Goal: Information Seeking & Learning: Learn about a topic

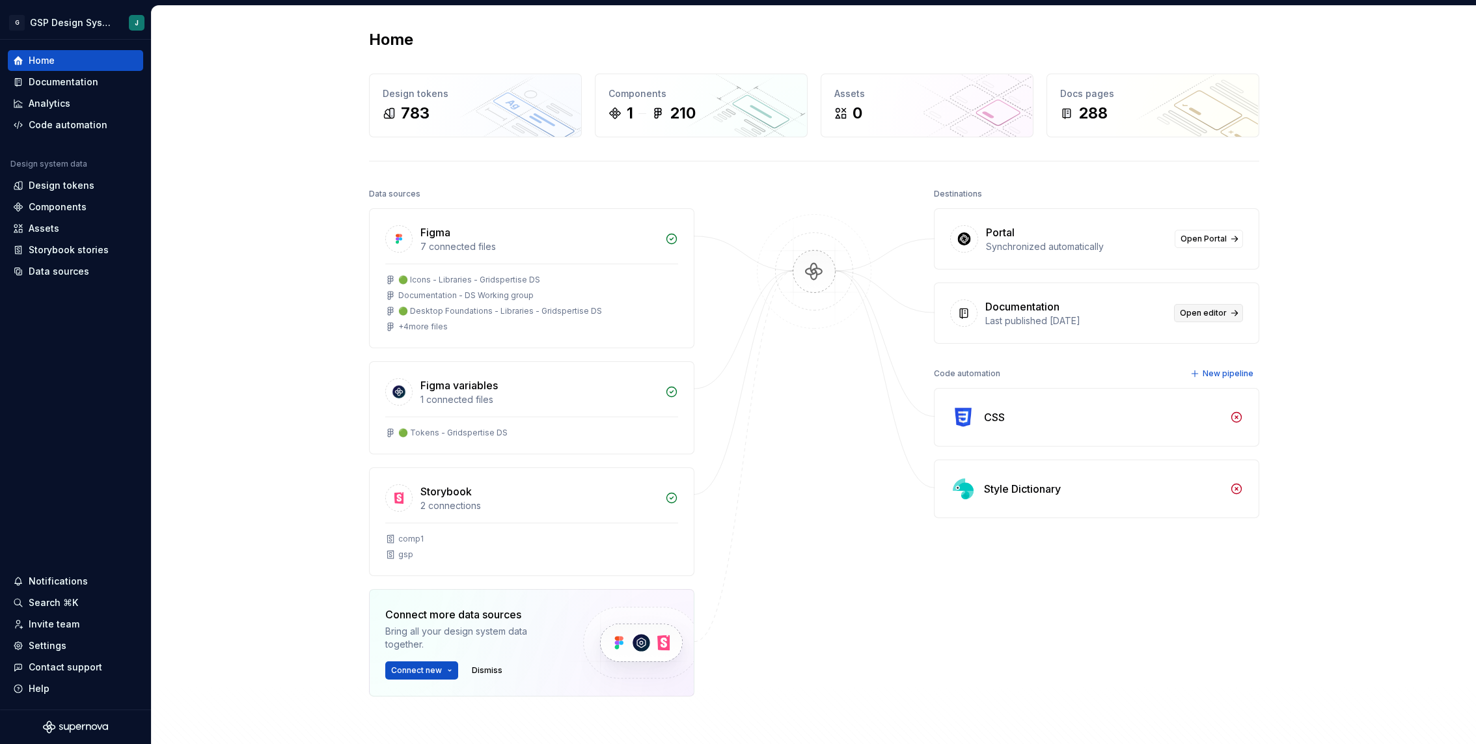
click at [1203, 319] on link "Open editor" at bounding box center [1208, 313] width 69 height 18
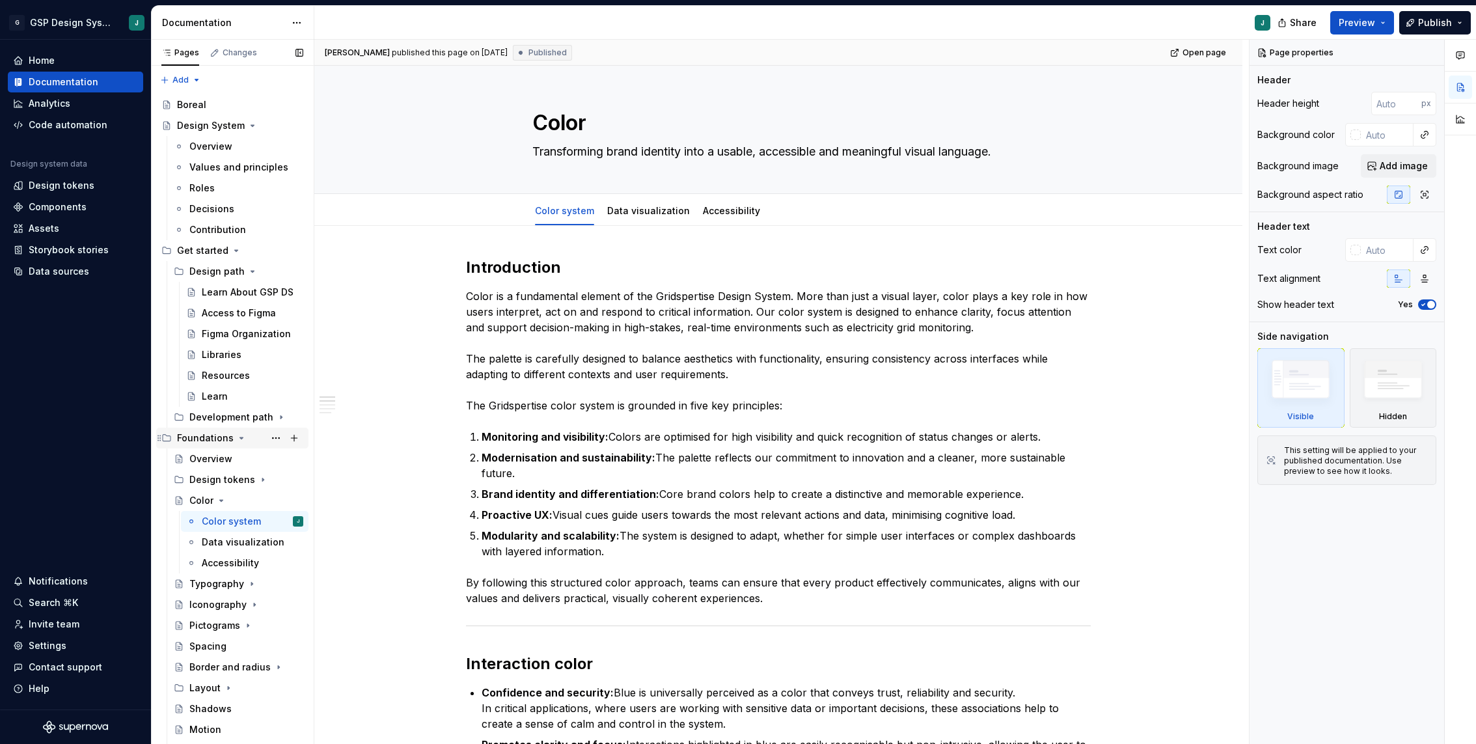
click at [240, 438] on icon "Page tree" at bounding box center [241, 437] width 3 height 1
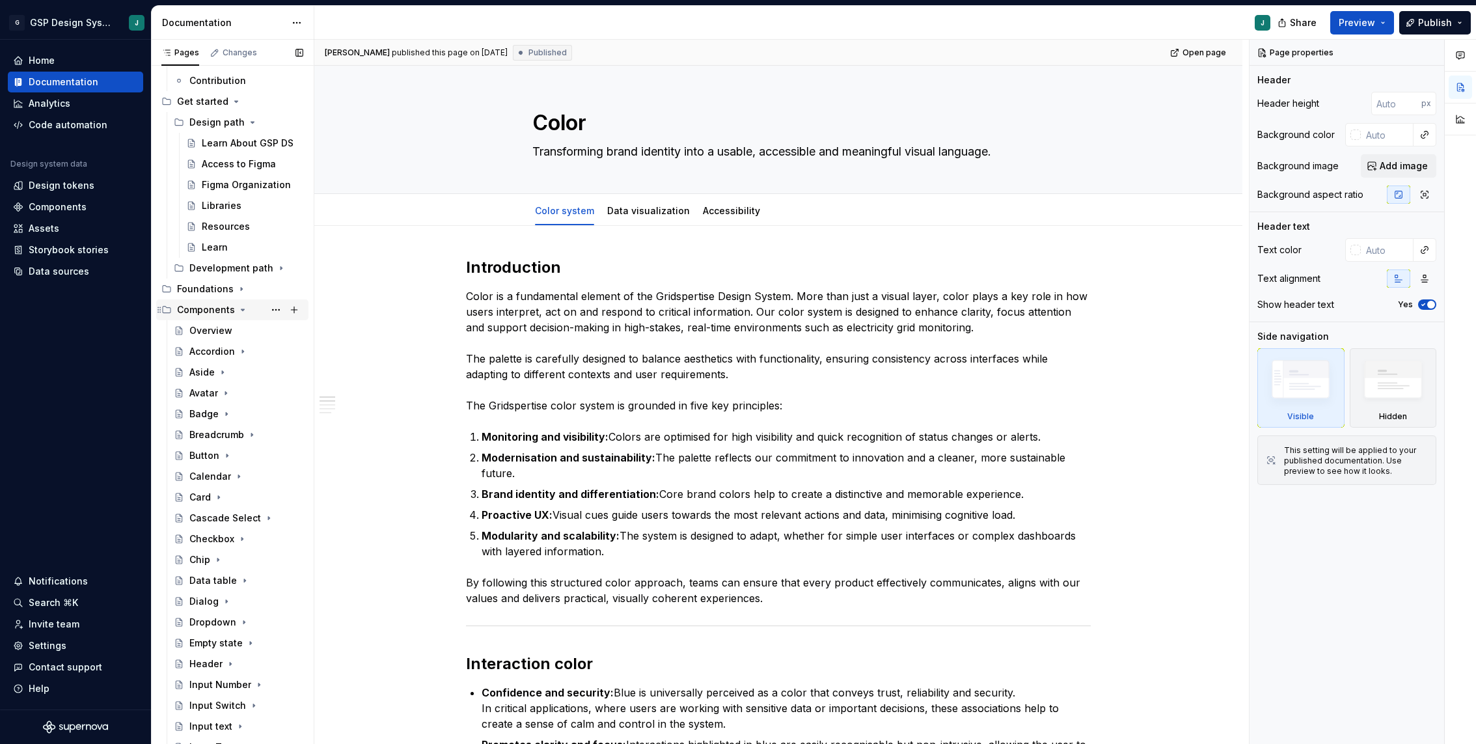
scroll to position [150, 0]
click at [240, 306] on icon "Page tree" at bounding box center [243, 308] width 10 height 10
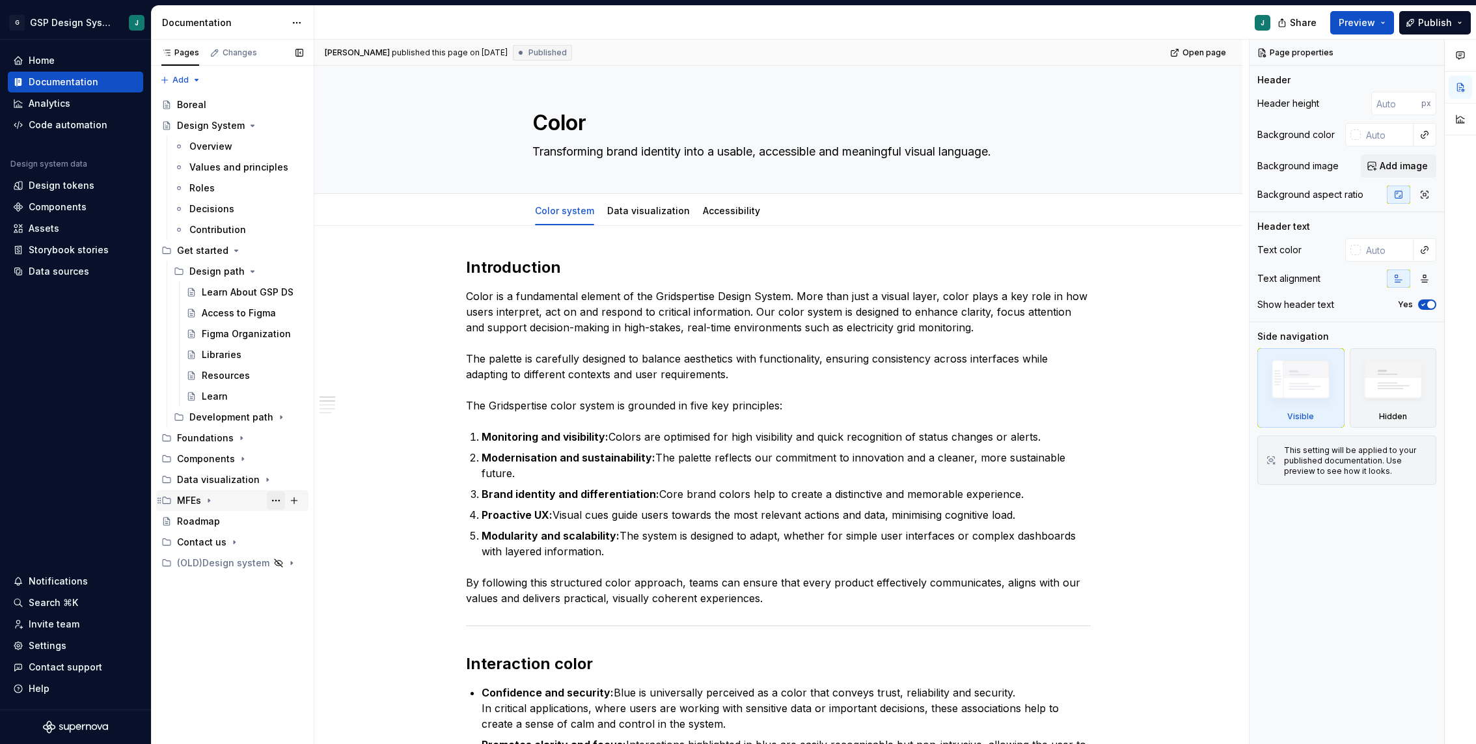
click at [273, 499] on button "Page tree" at bounding box center [276, 500] width 18 height 18
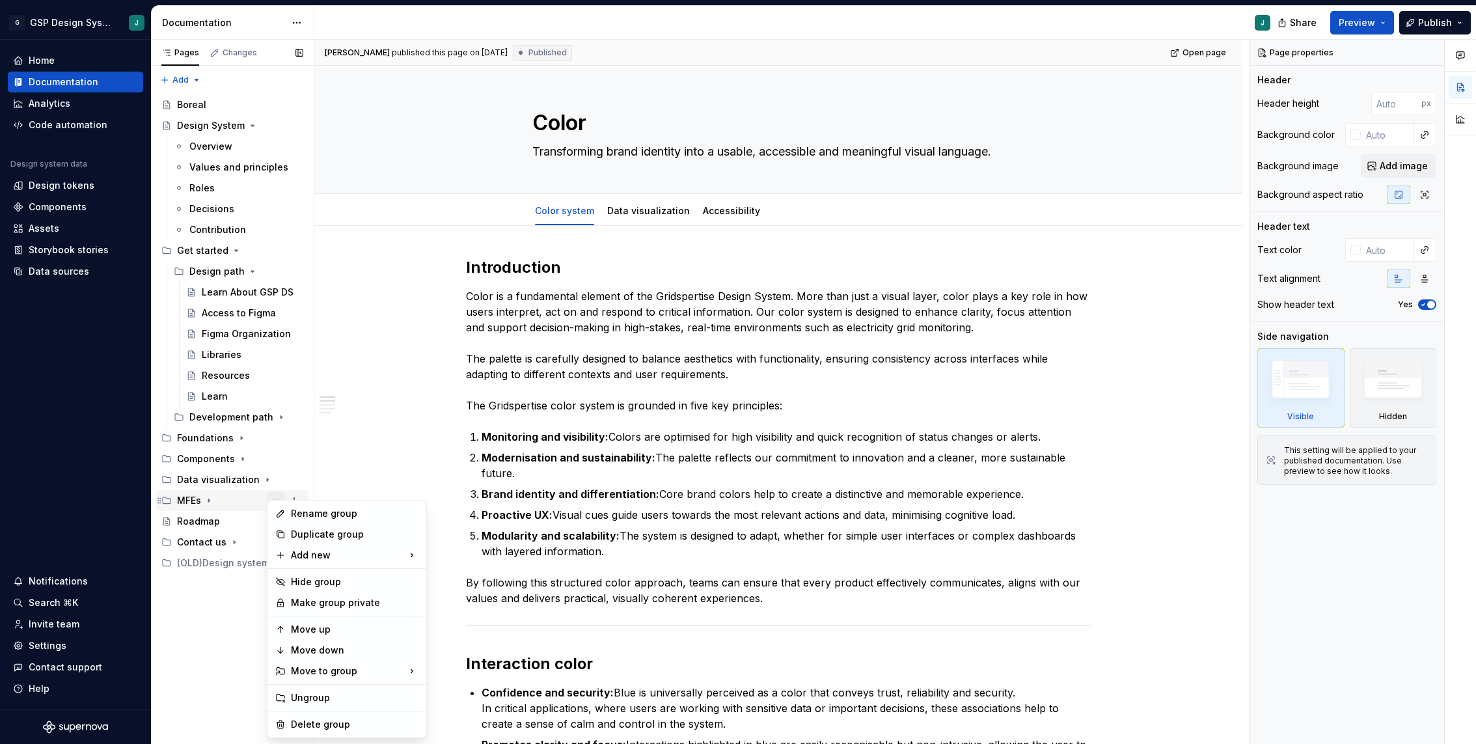
type textarea "*"
click at [318, 510] on div "Rename group" at bounding box center [355, 513] width 128 height 13
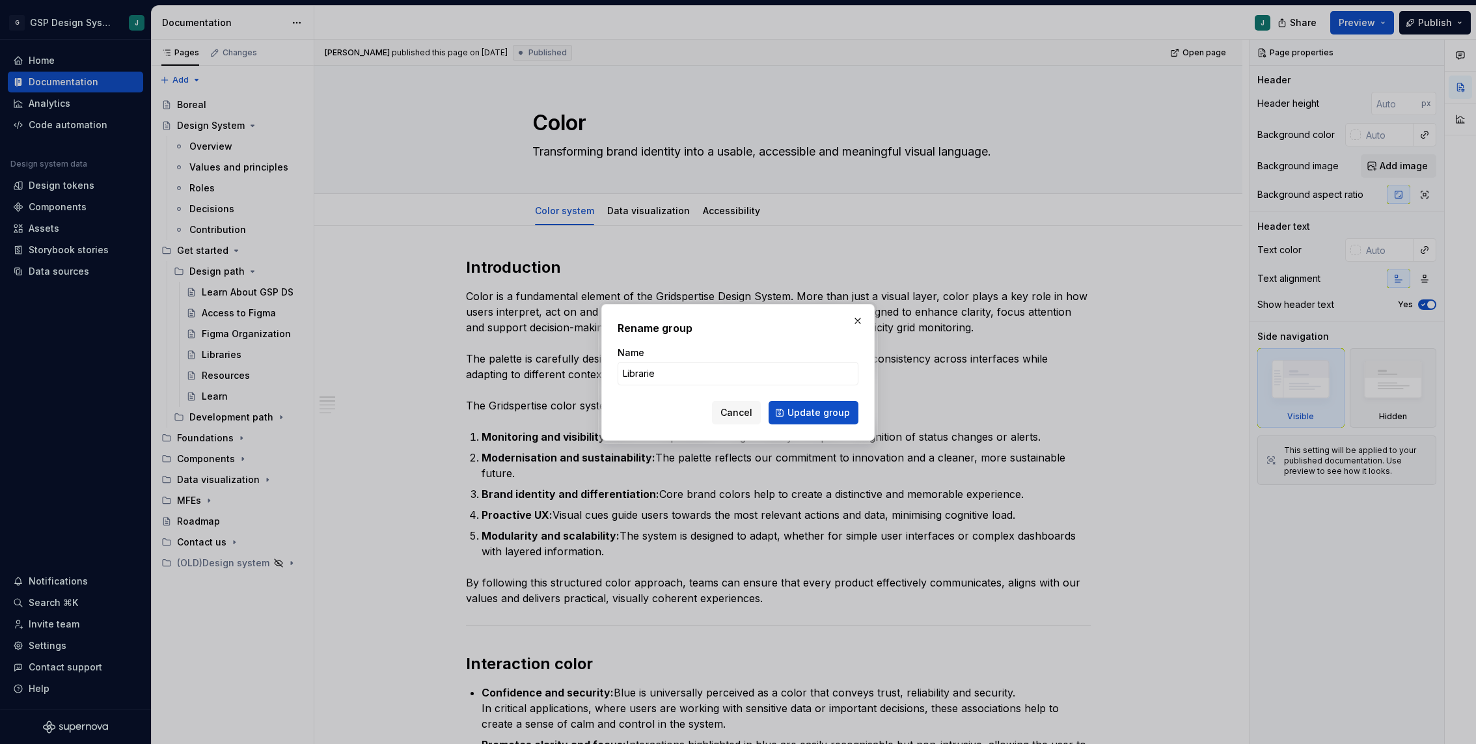
type input "Libraries"
click button "Update group" at bounding box center [814, 412] width 90 height 23
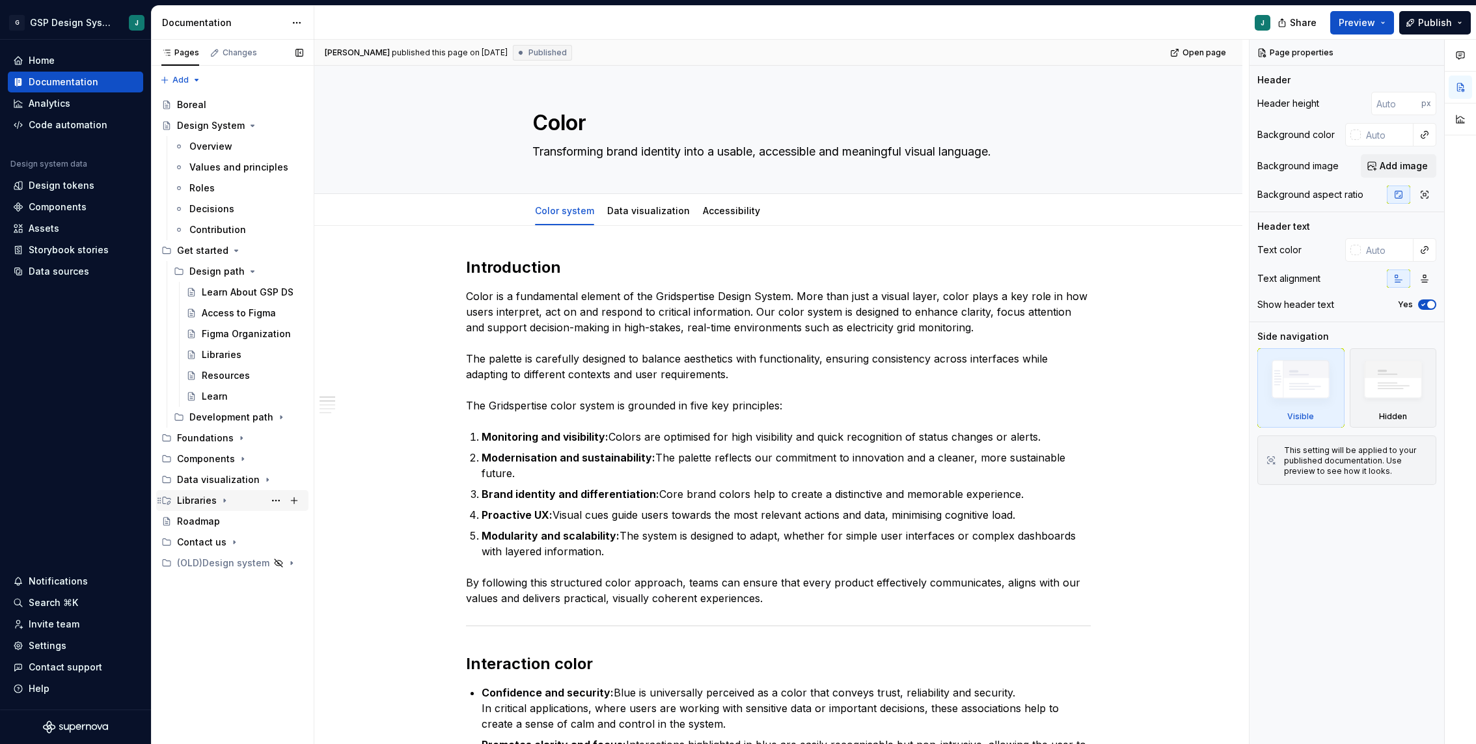
click at [202, 502] on div "Libraries" at bounding box center [197, 500] width 40 height 13
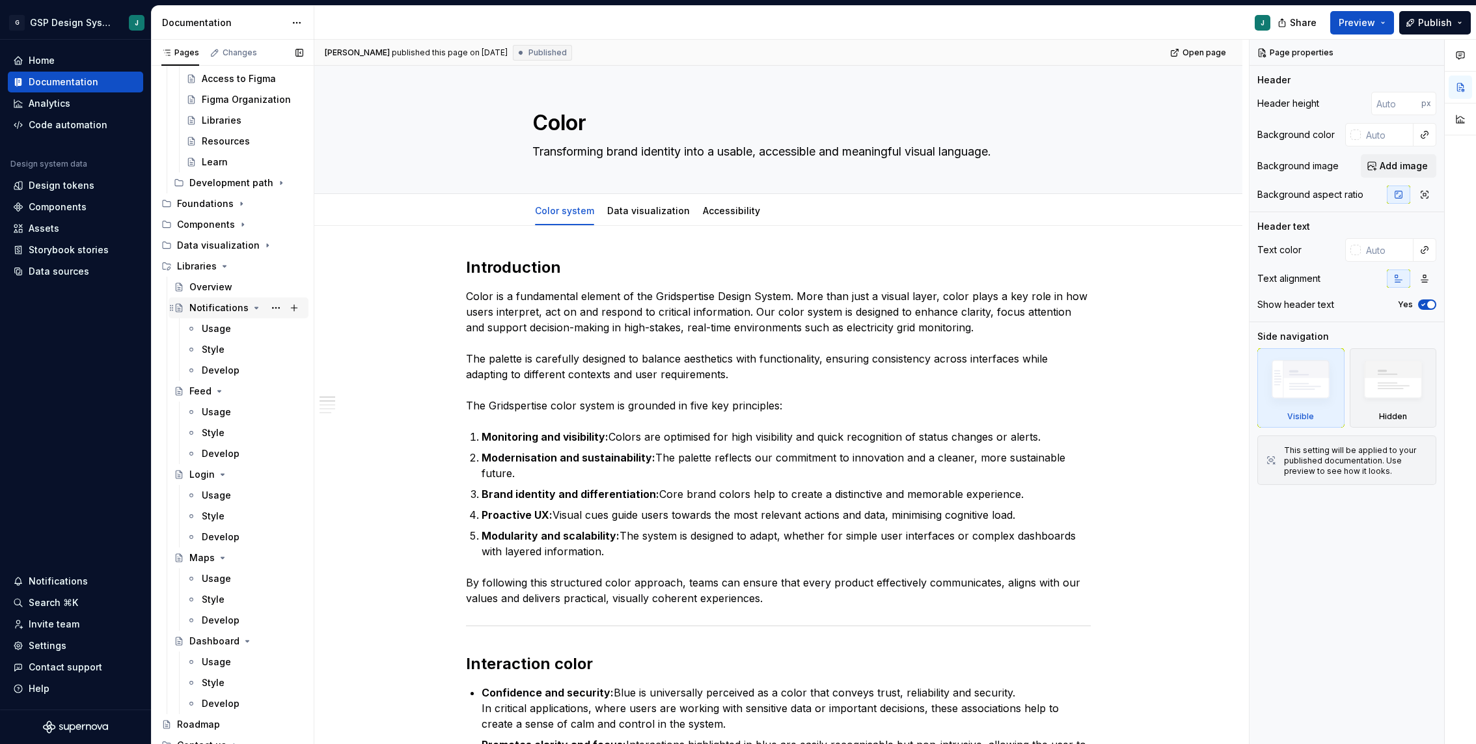
scroll to position [263, 0]
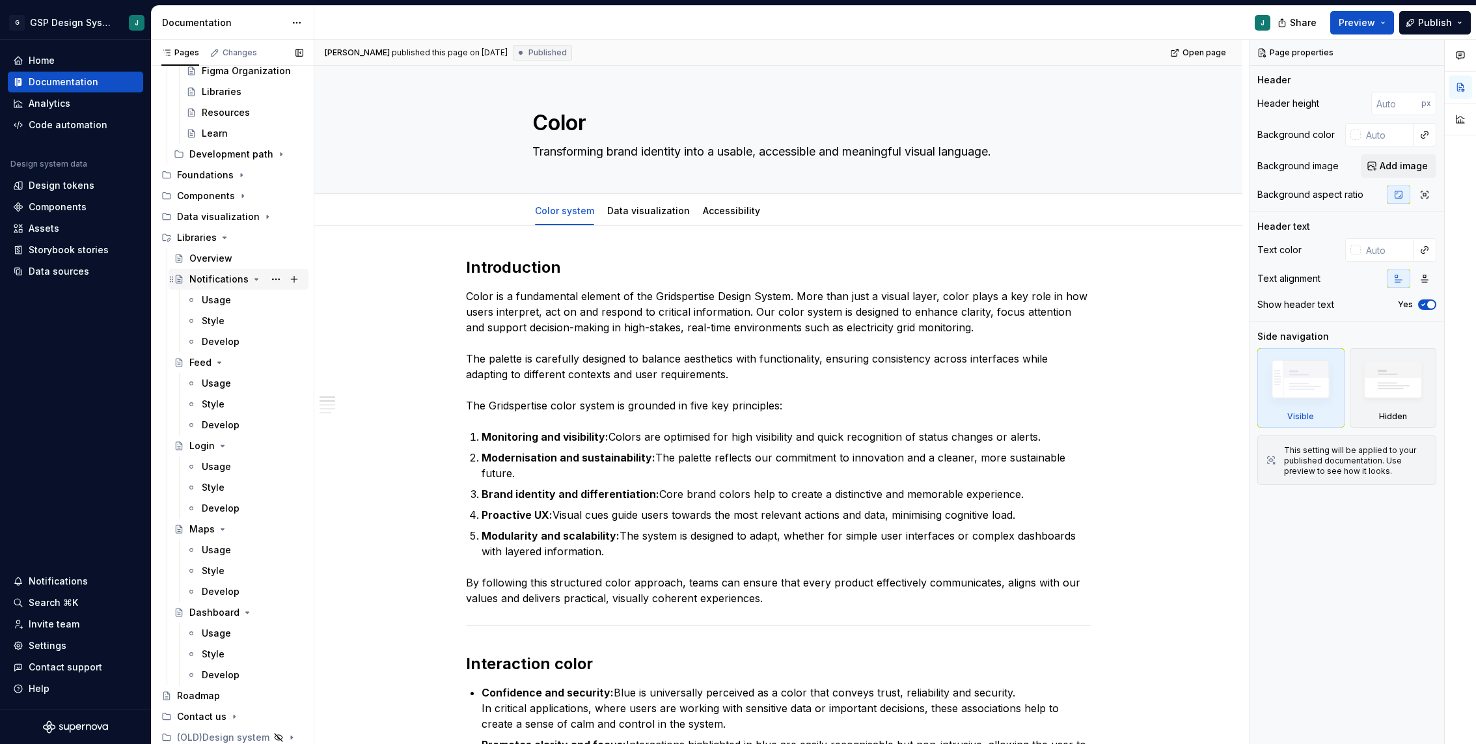
click at [229, 279] on div "Notifications" at bounding box center [218, 279] width 59 height 13
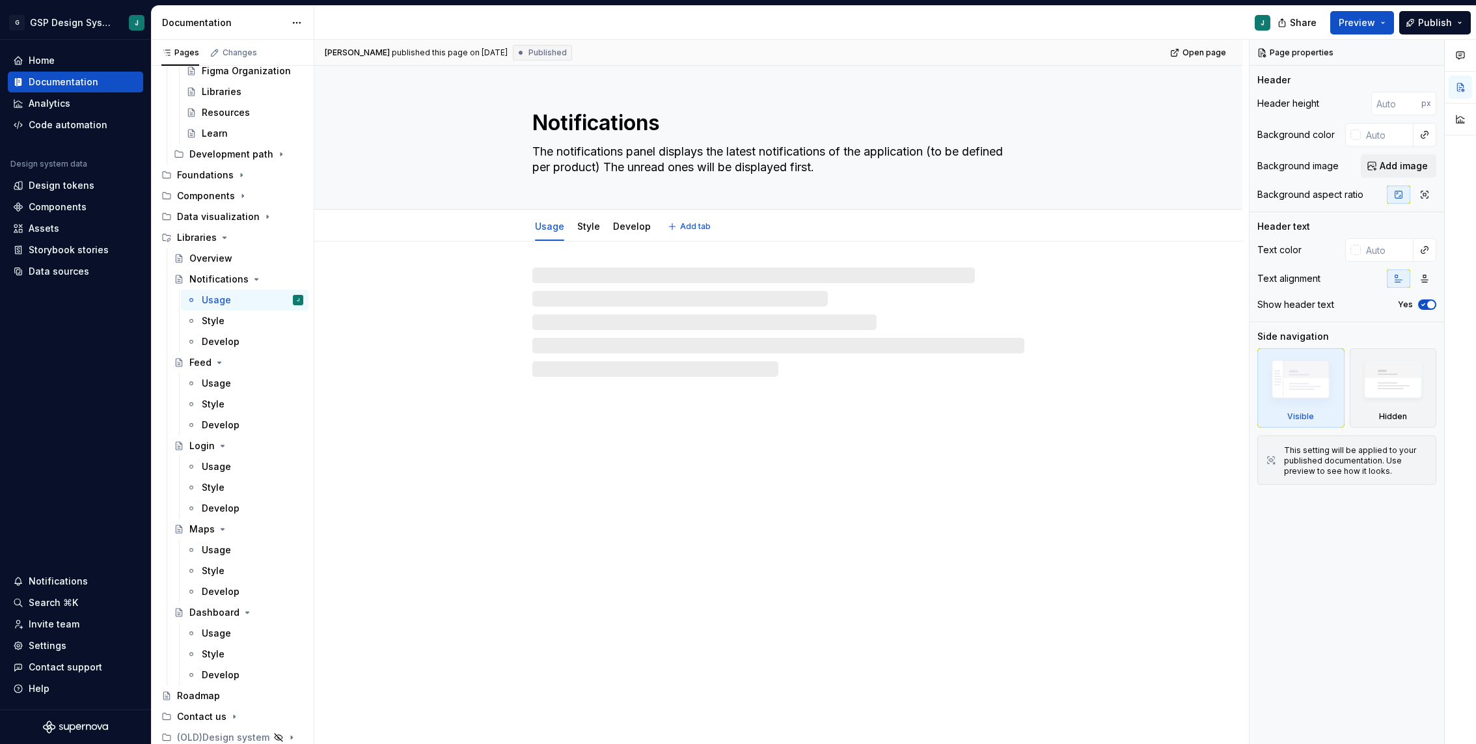
click at [654, 124] on textarea "Notifications" at bounding box center [776, 122] width 492 height 31
click at [672, 124] on textarea "Notifications" at bounding box center [776, 122] width 492 height 31
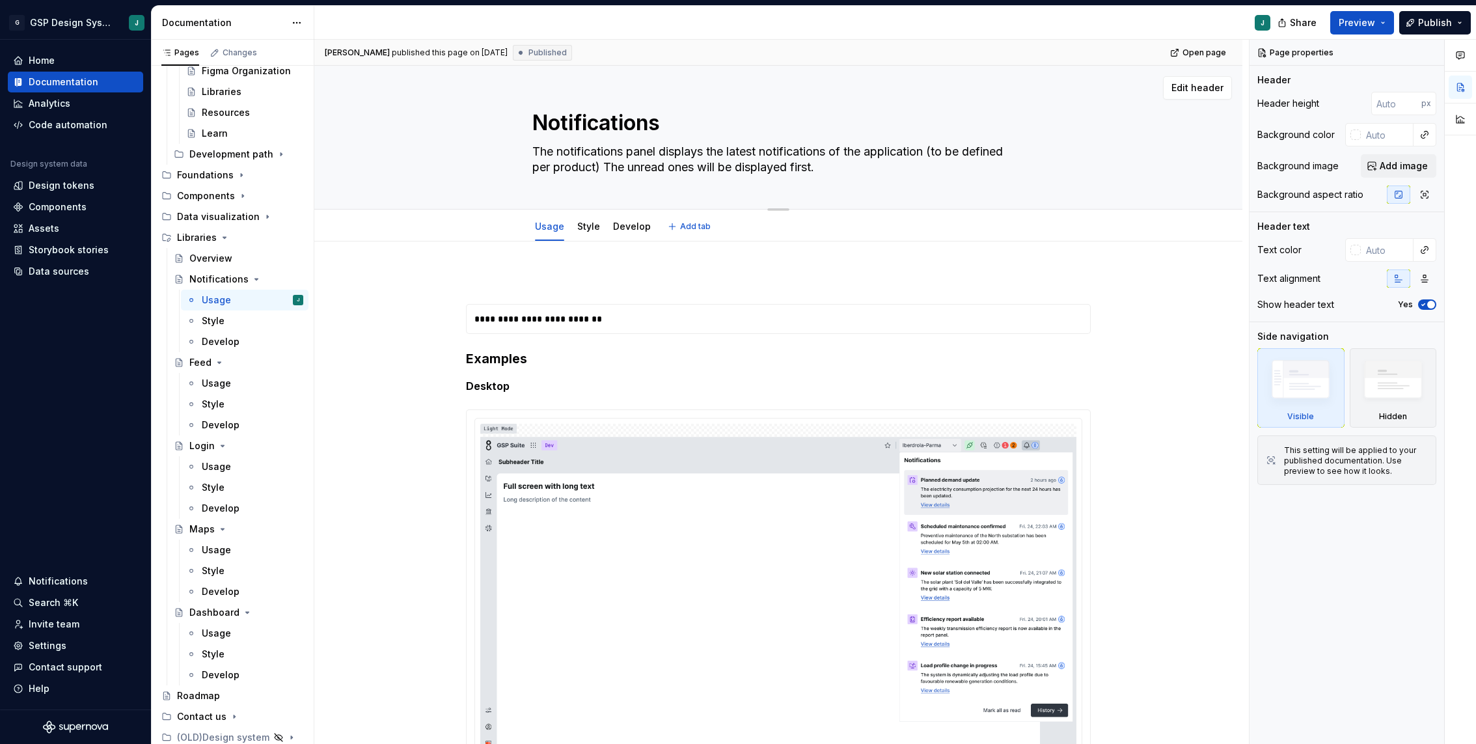
type textarea "*"
type textarea "Notifications"
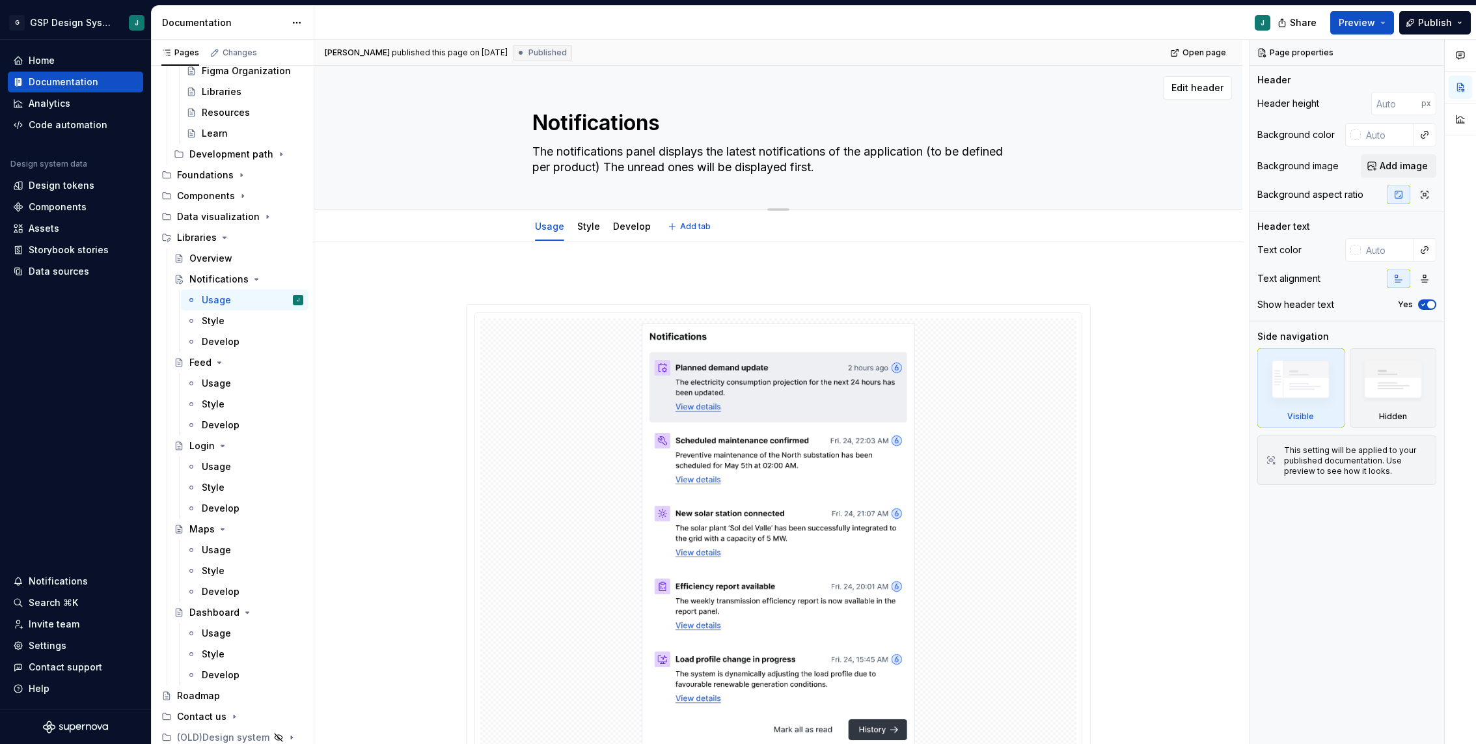
type textarea "*"
type textarea "Notifications"
type textarea "*"
type textarea "Notification"
type textarea "*"
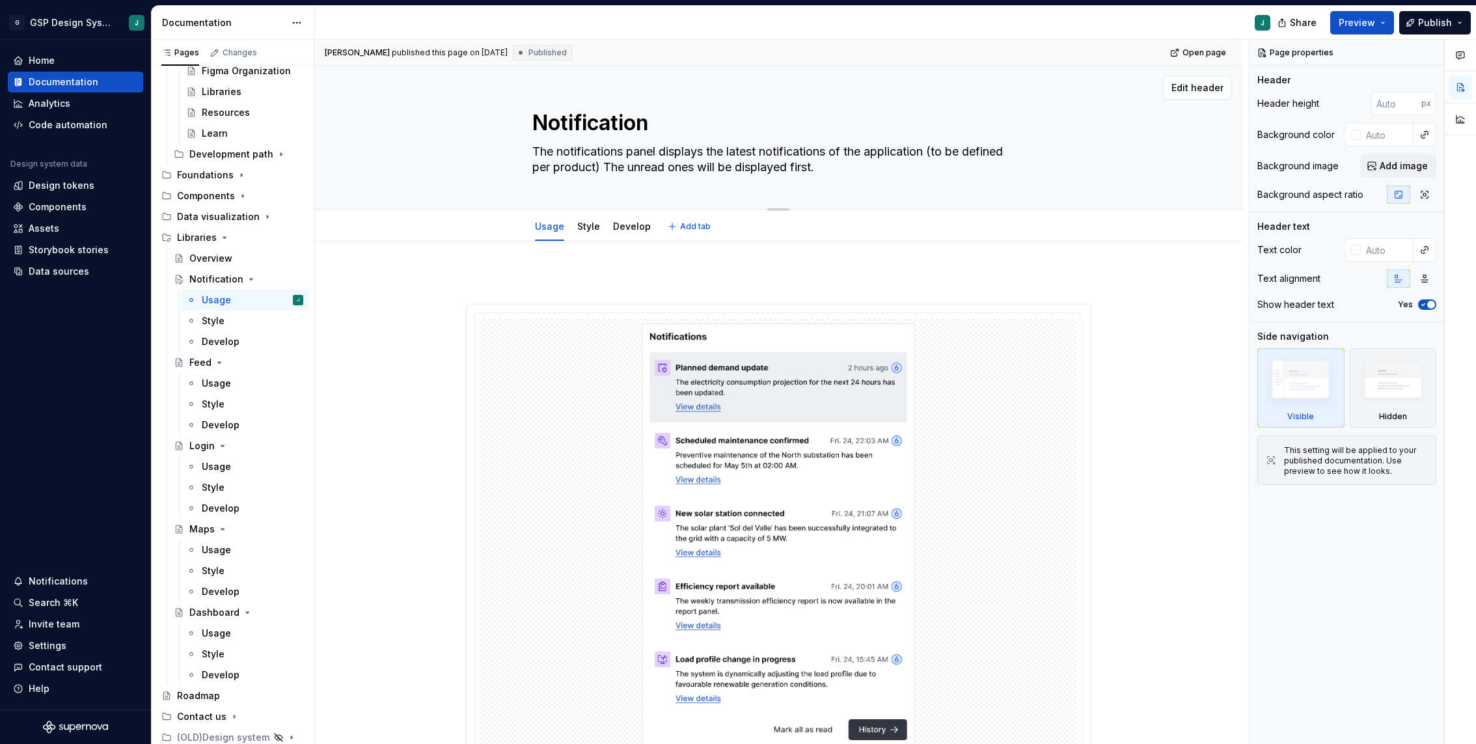
type textarea "Notification"
type textarea "*"
type textarea "Notification l"
type textarea "*"
type textarea "Notification li"
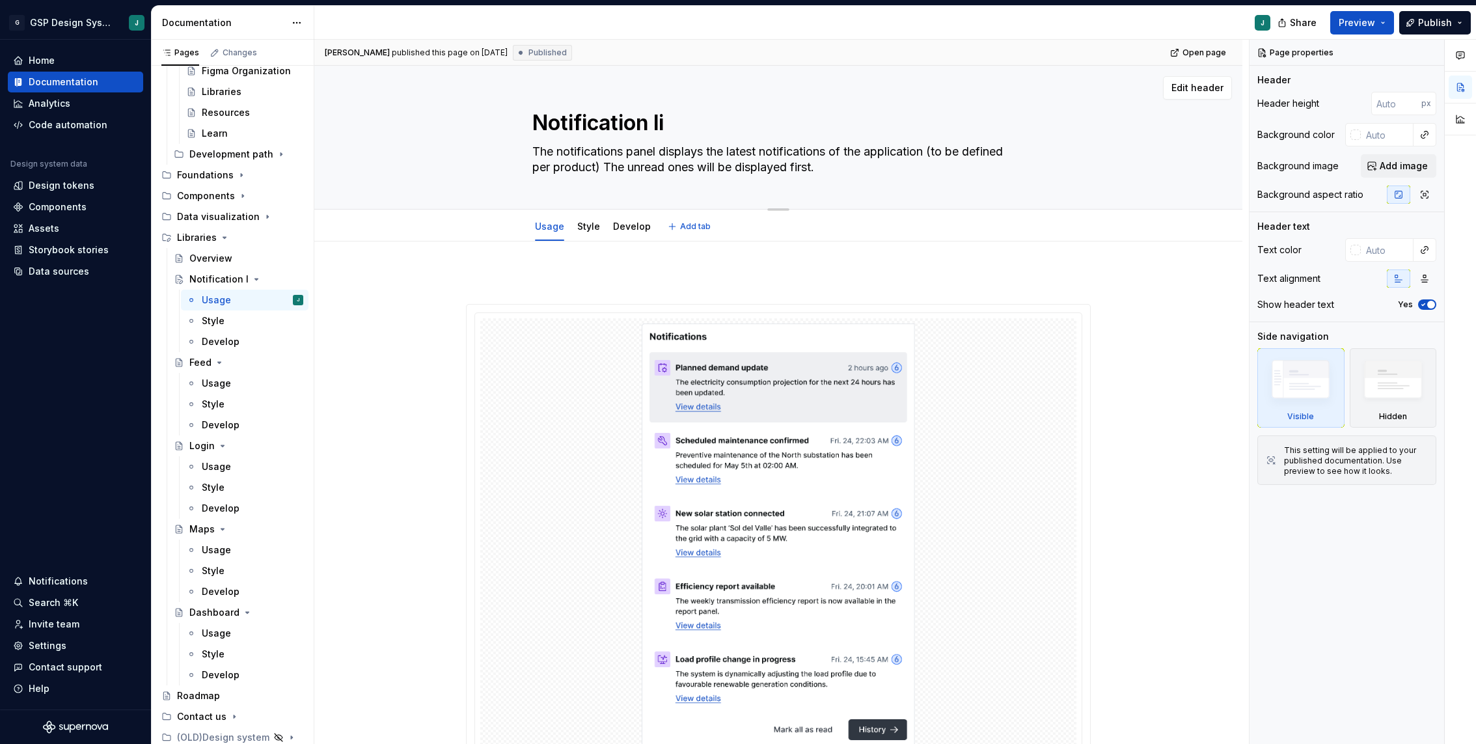
type textarea "*"
type textarea "Notification lib"
type textarea "*"
type textarea "Notification libr"
type textarea "*"
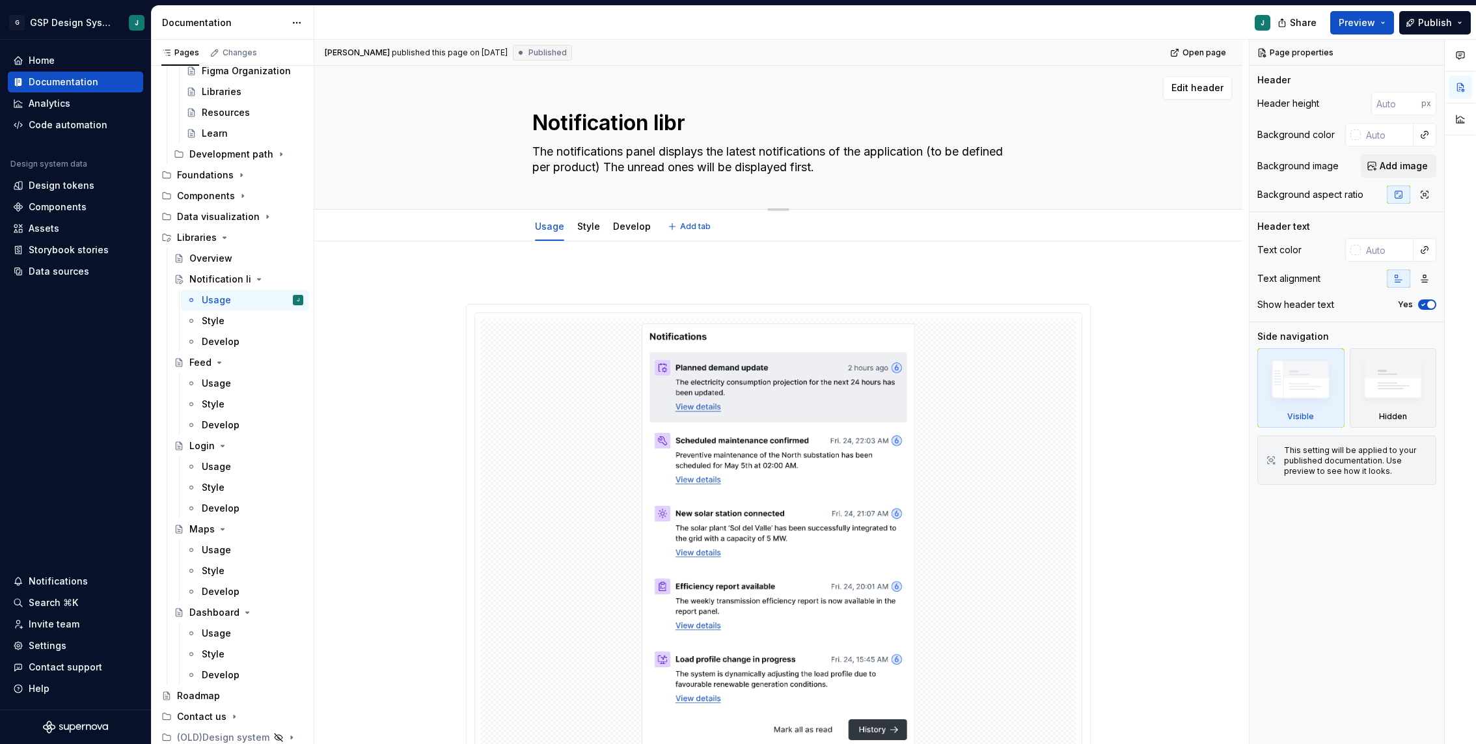
type textarea "Notification libra"
type textarea "*"
type textarea "Notification librar"
type textarea "*"
type textarea "Notification library"
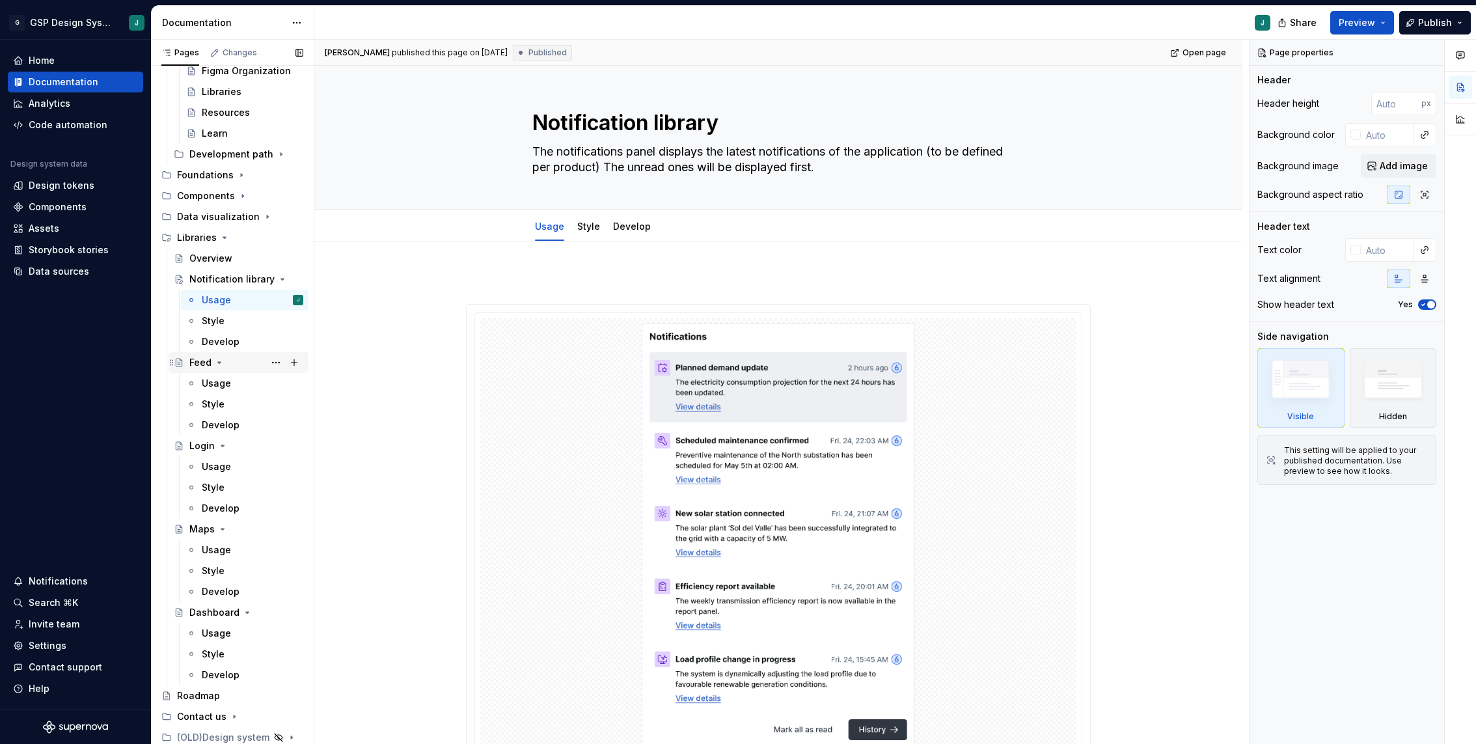
type textarea "*"
type textarea "Notification library"
click at [242, 359] on div "Feed" at bounding box center [246, 362] width 114 height 18
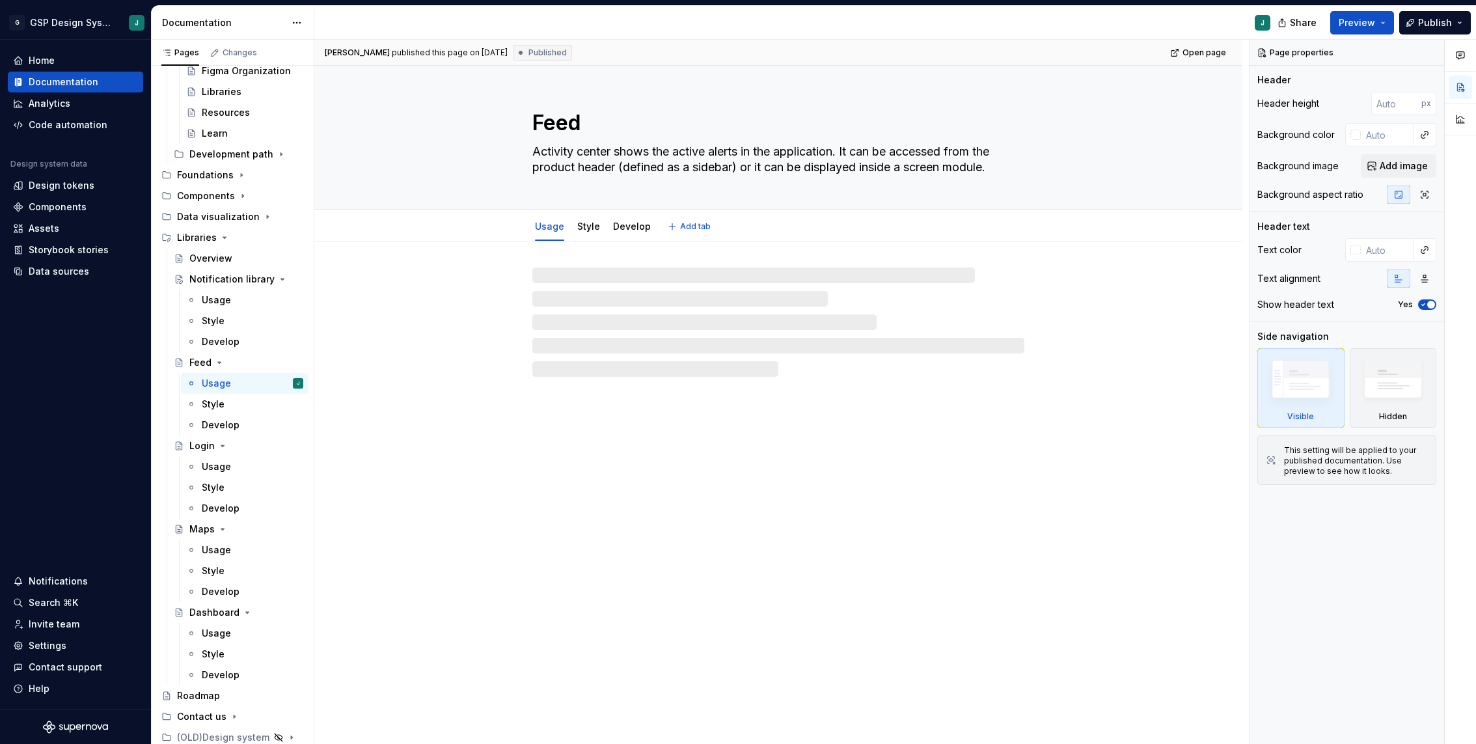
click at [601, 135] on textarea "Feed" at bounding box center [776, 122] width 492 height 31
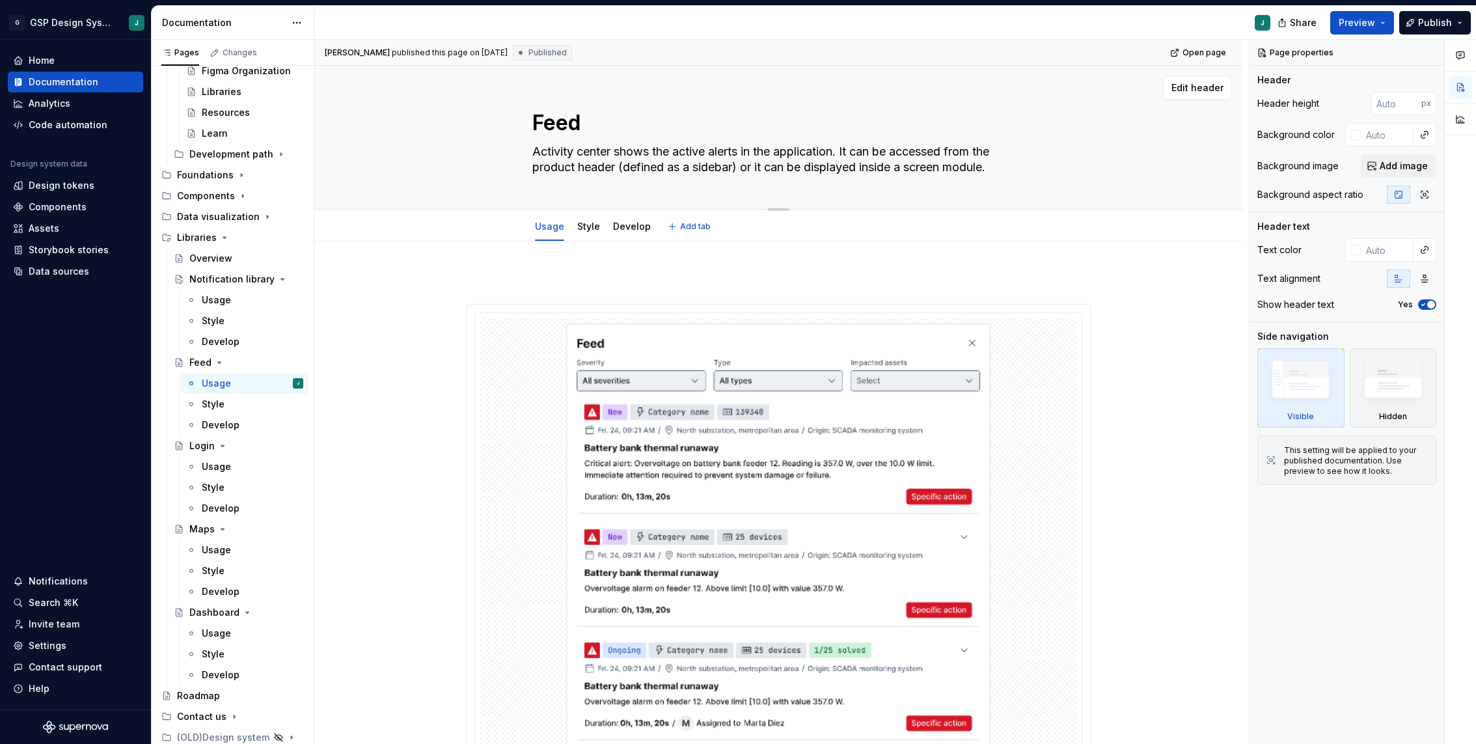
type textarea "*"
type textarea "Feed"
type textarea "*"
type textarea "Feed L"
type textarea "*"
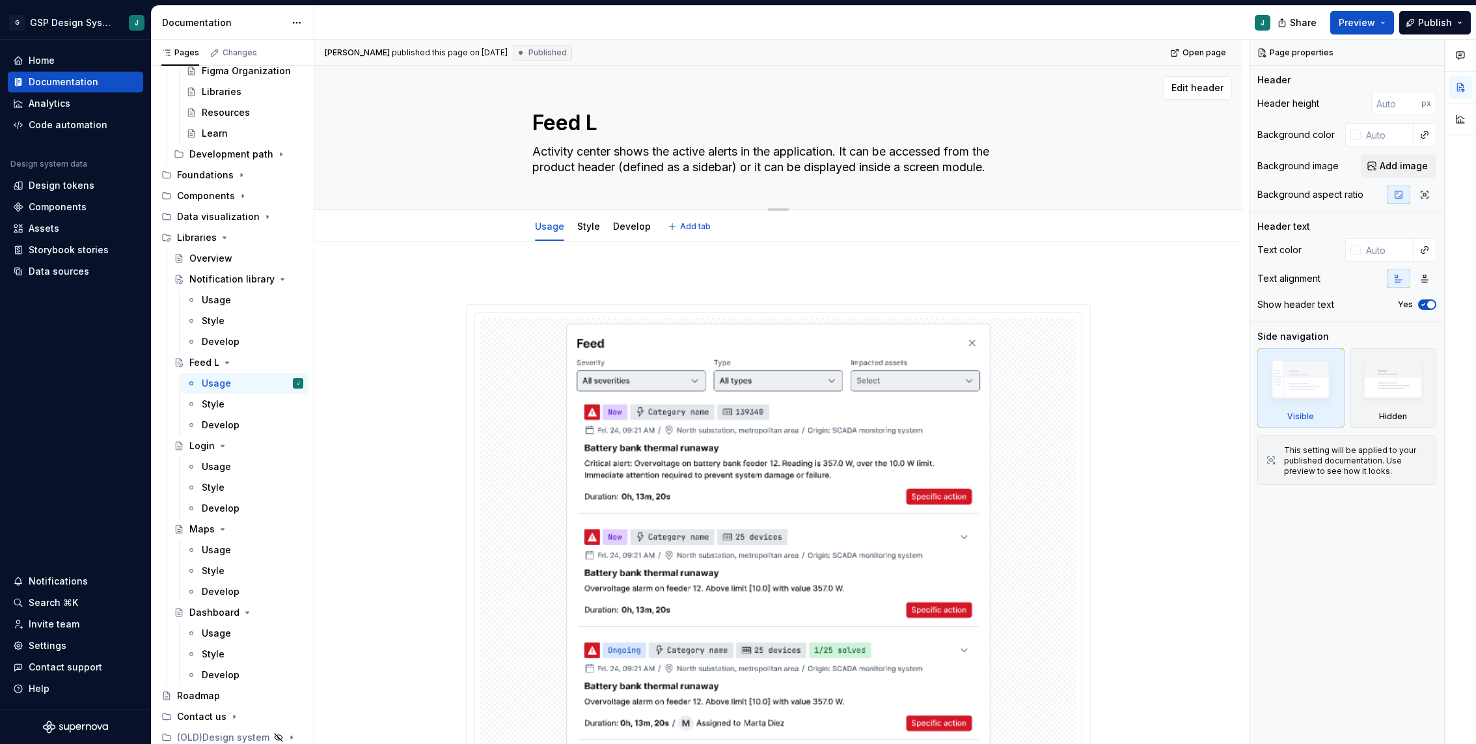
type textarea "Feed Li"
type textarea "*"
type textarea "Feed Lib"
type textarea "*"
type textarea "Feed Libr"
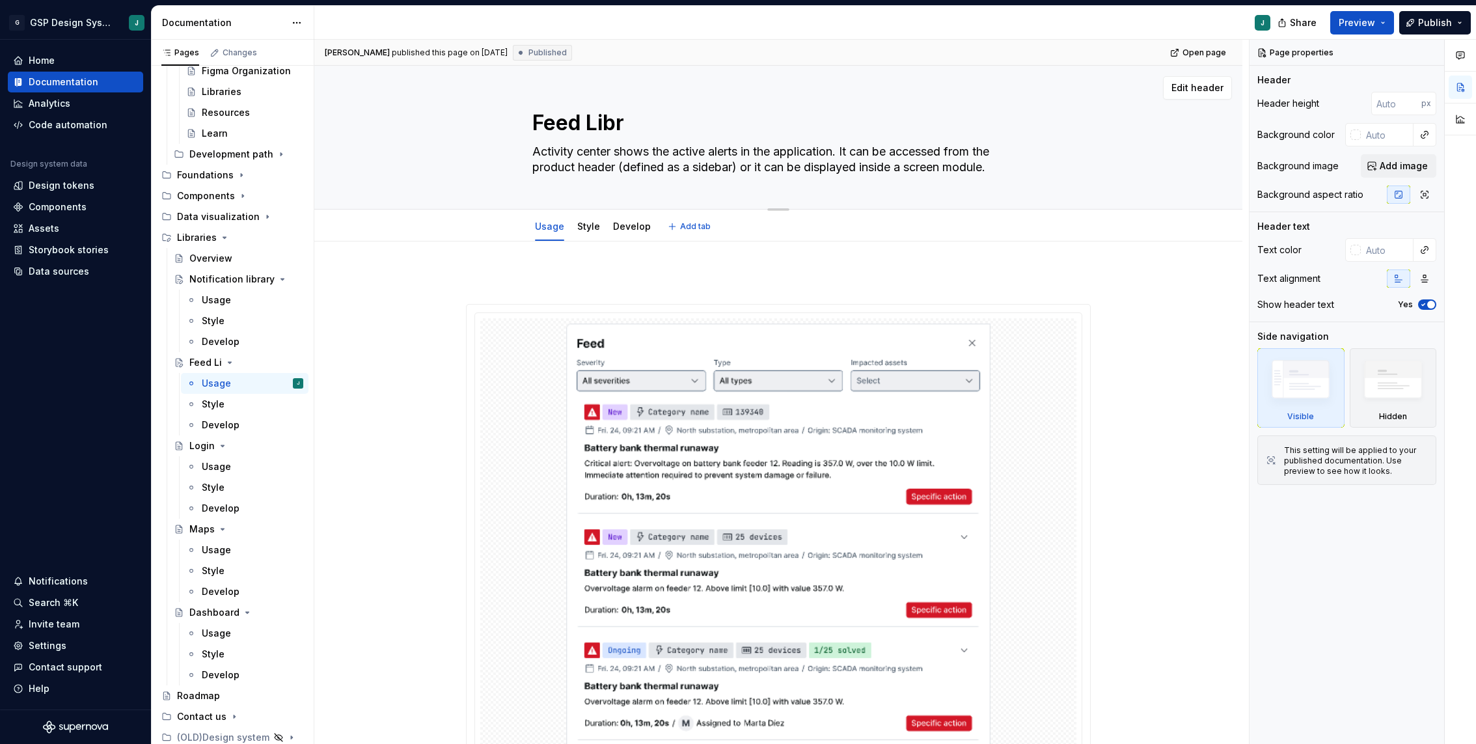
type textarea "*"
type textarea "Feed Libra"
type textarea "*"
type textarea "Feed Librar"
type textarea "*"
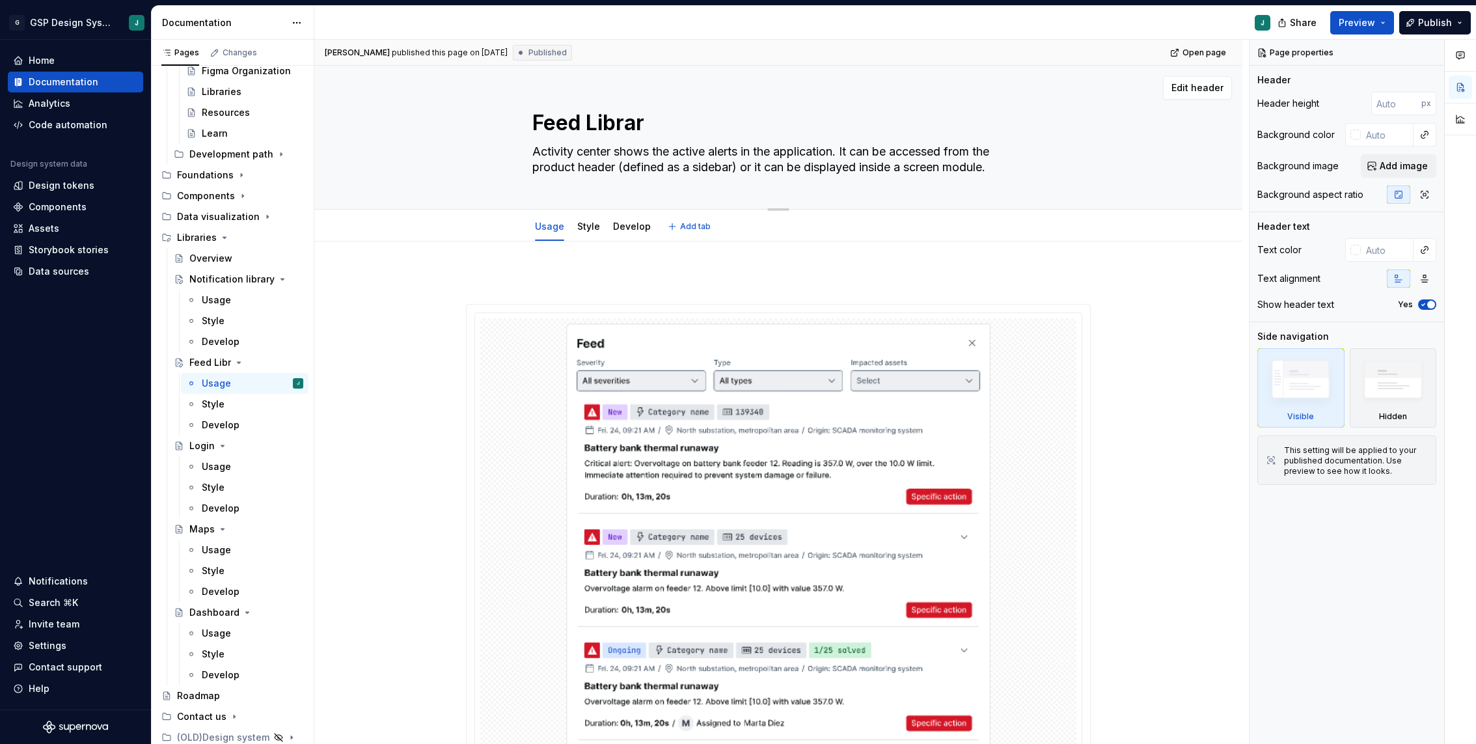
type textarea "Feed Library"
type textarea "*"
type textarea "Feed Library"
click at [225, 283] on div "Notification library" at bounding box center [220, 279] width 62 height 13
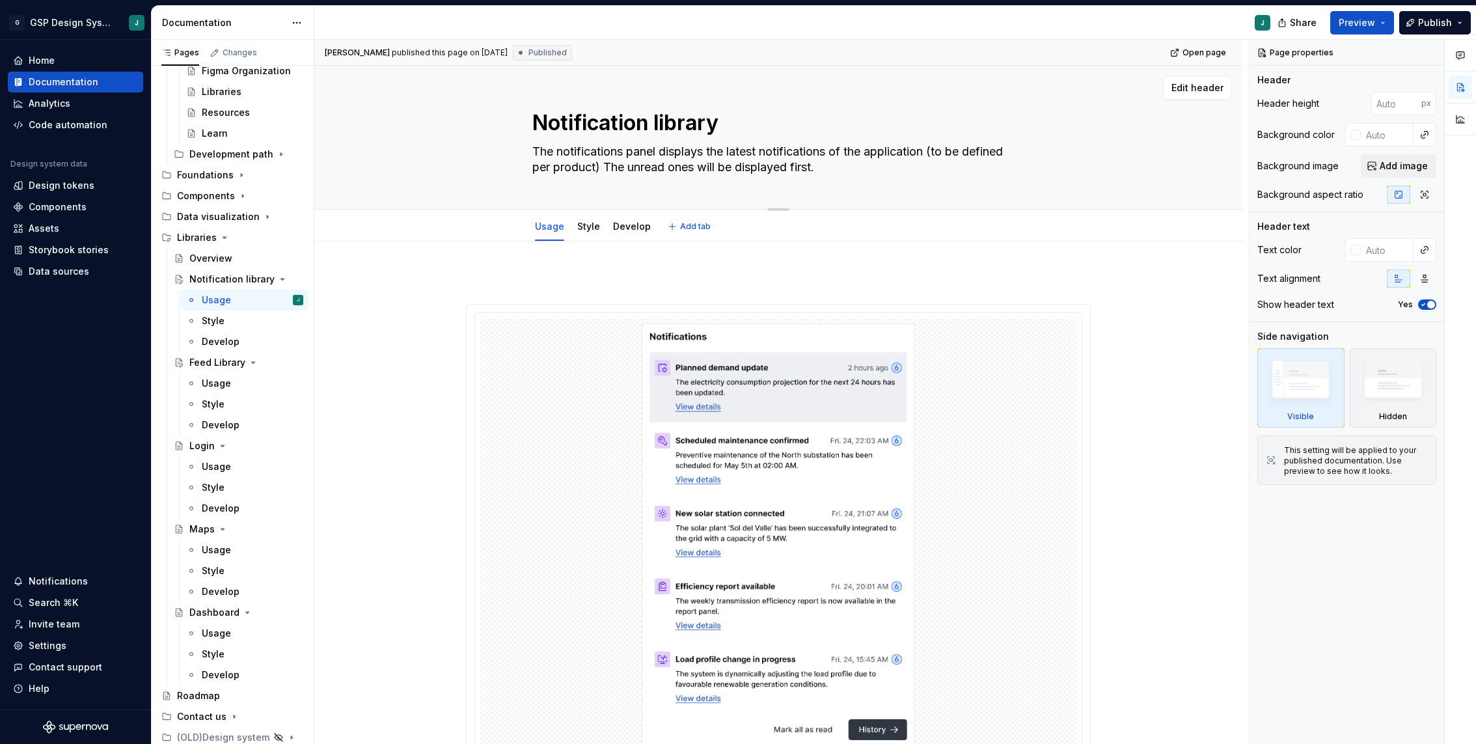
click at [665, 117] on textarea "Notification library" at bounding box center [776, 122] width 492 height 31
type textarea "*"
type textarea "Notification ibrary"
type textarea "*"
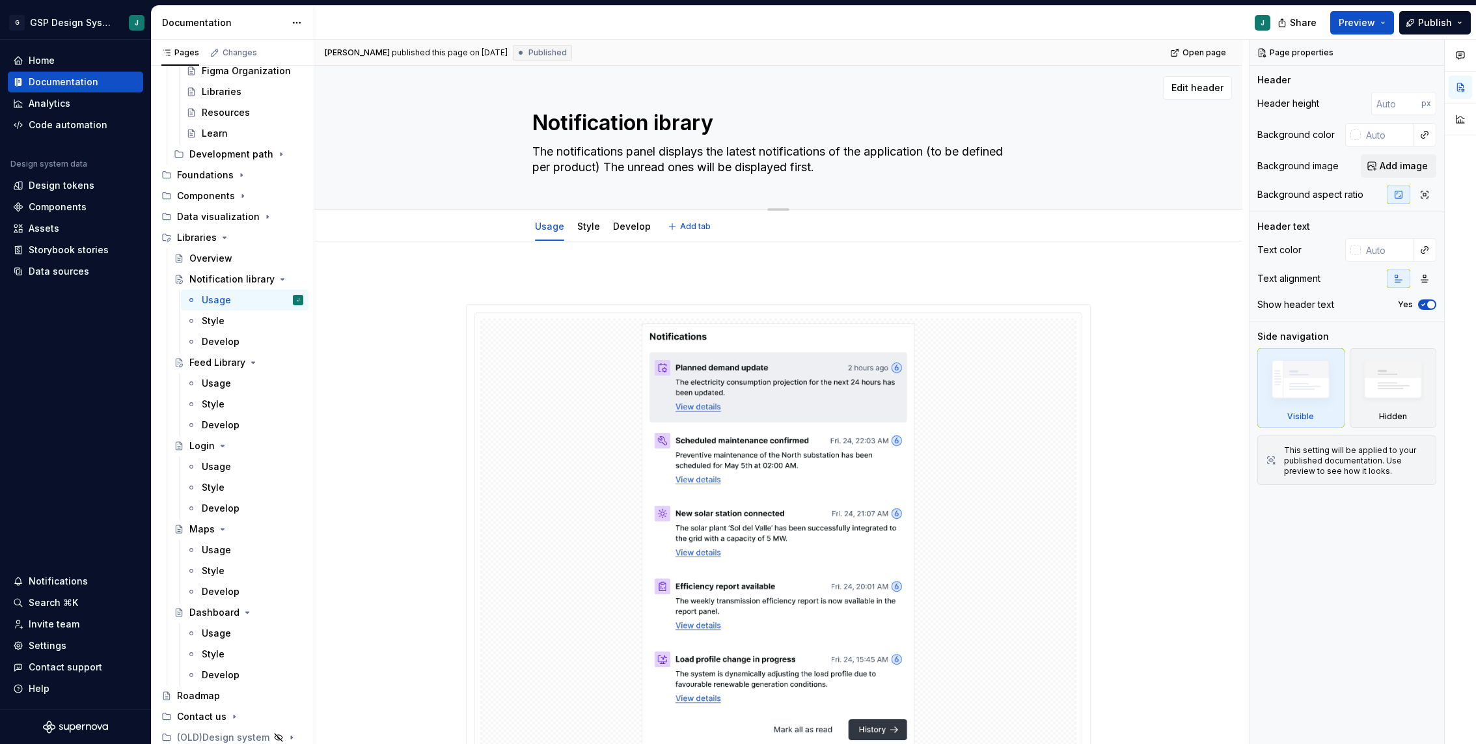
type textarea "Notification Library"
type textarea "*"
type textarea "Notification Library"
click at [210, 529] on div "Maps" at bounding box center [201, 529] width 25 height 13
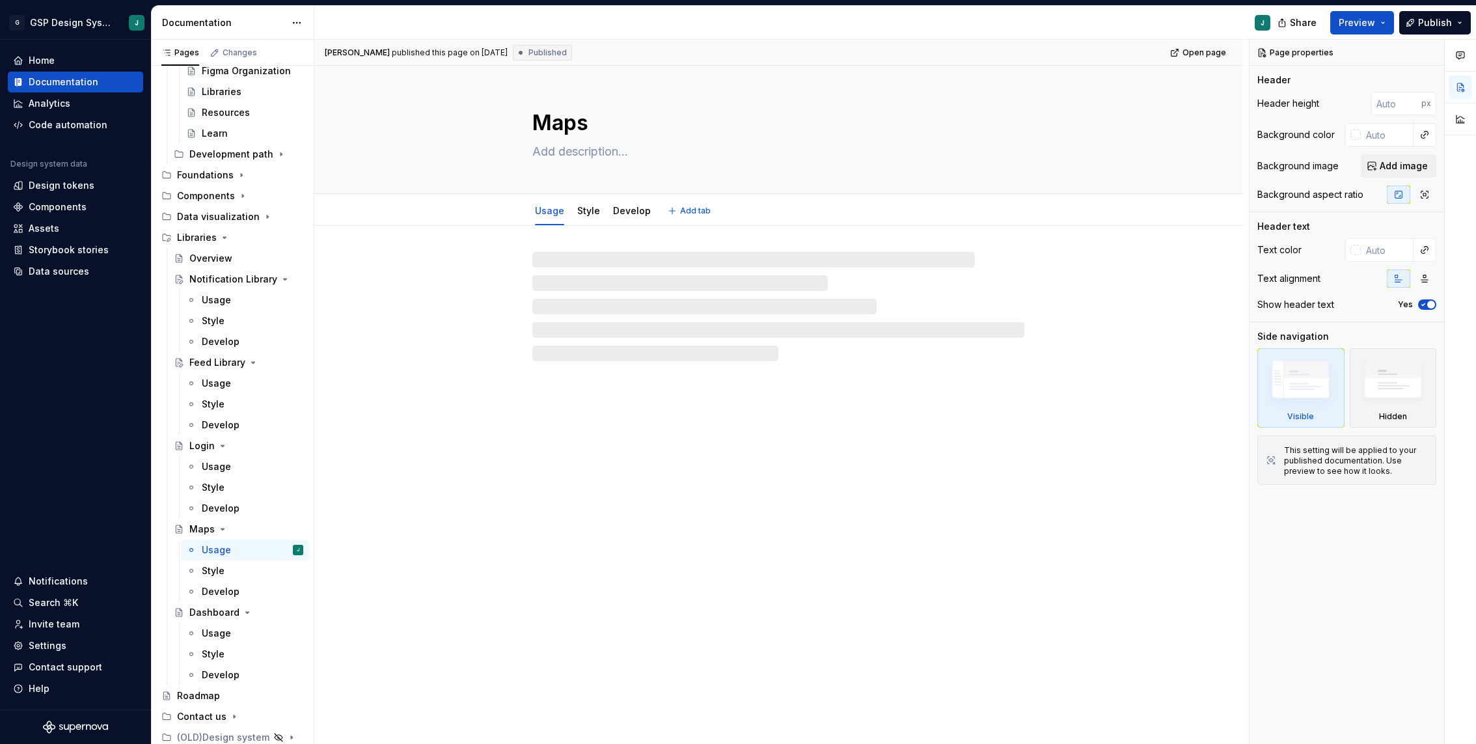
click at [597, 121] on textarea "Maps" at bounding box center [776, 122] width 492 height 31
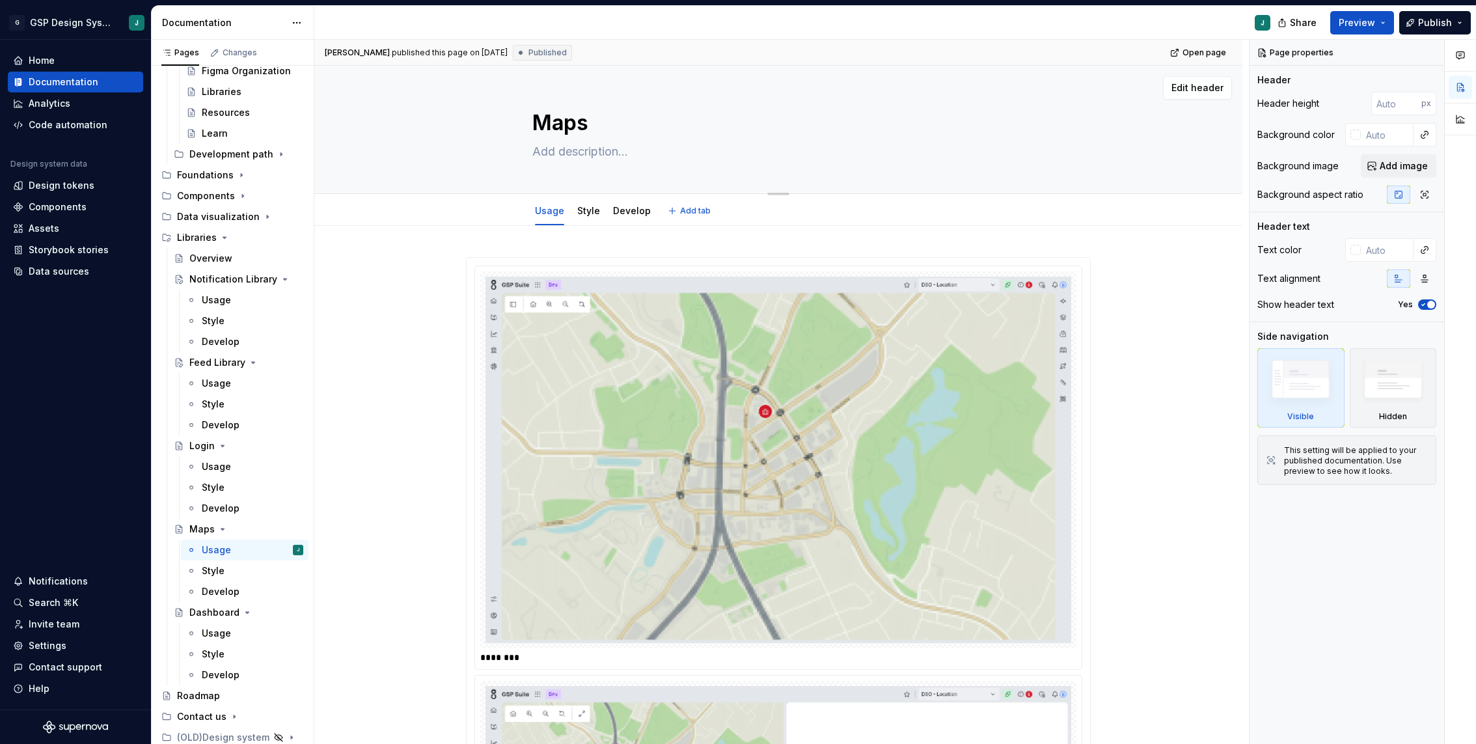
type textarea "*"
type textarea "Map"
type textarea "*"
type textarea "Maps"
type textarea "*"
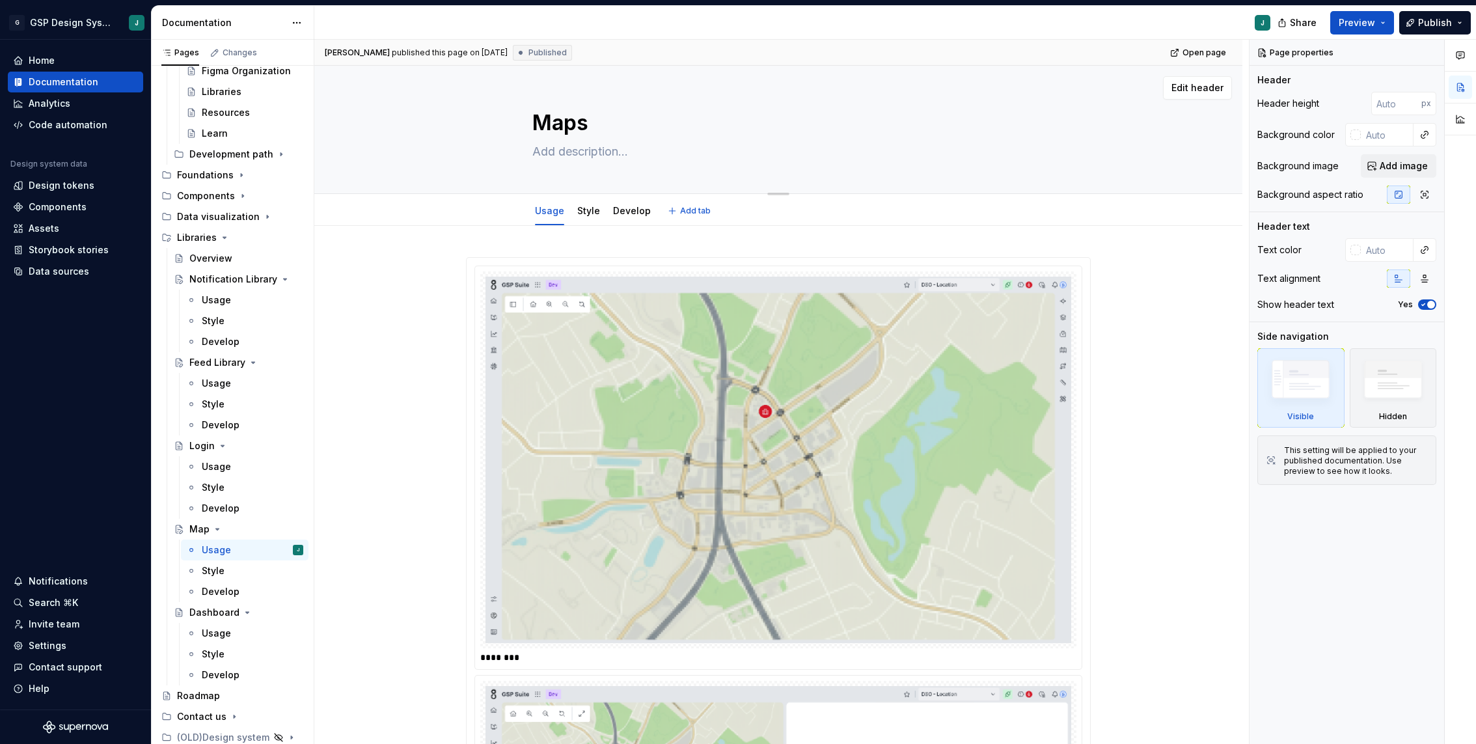
type textarea "Maps"
type textarea "*"
type textarea "Maps L"
type textarea "*"
type textarea "Maps Li"
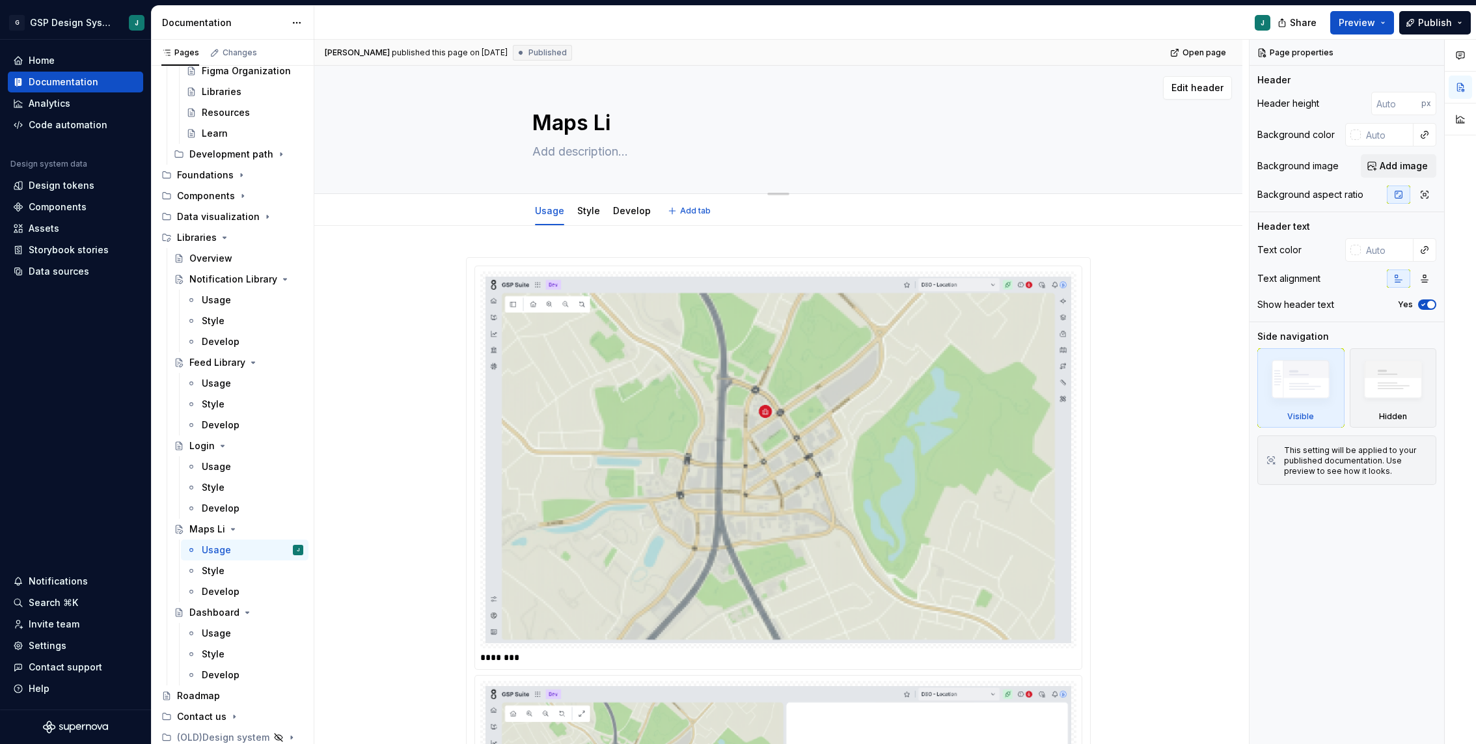
type textarea "*"
type textarea "Maps Lib"
type textarea "*"
type textarea "Maps Libr"
type textarea "*"
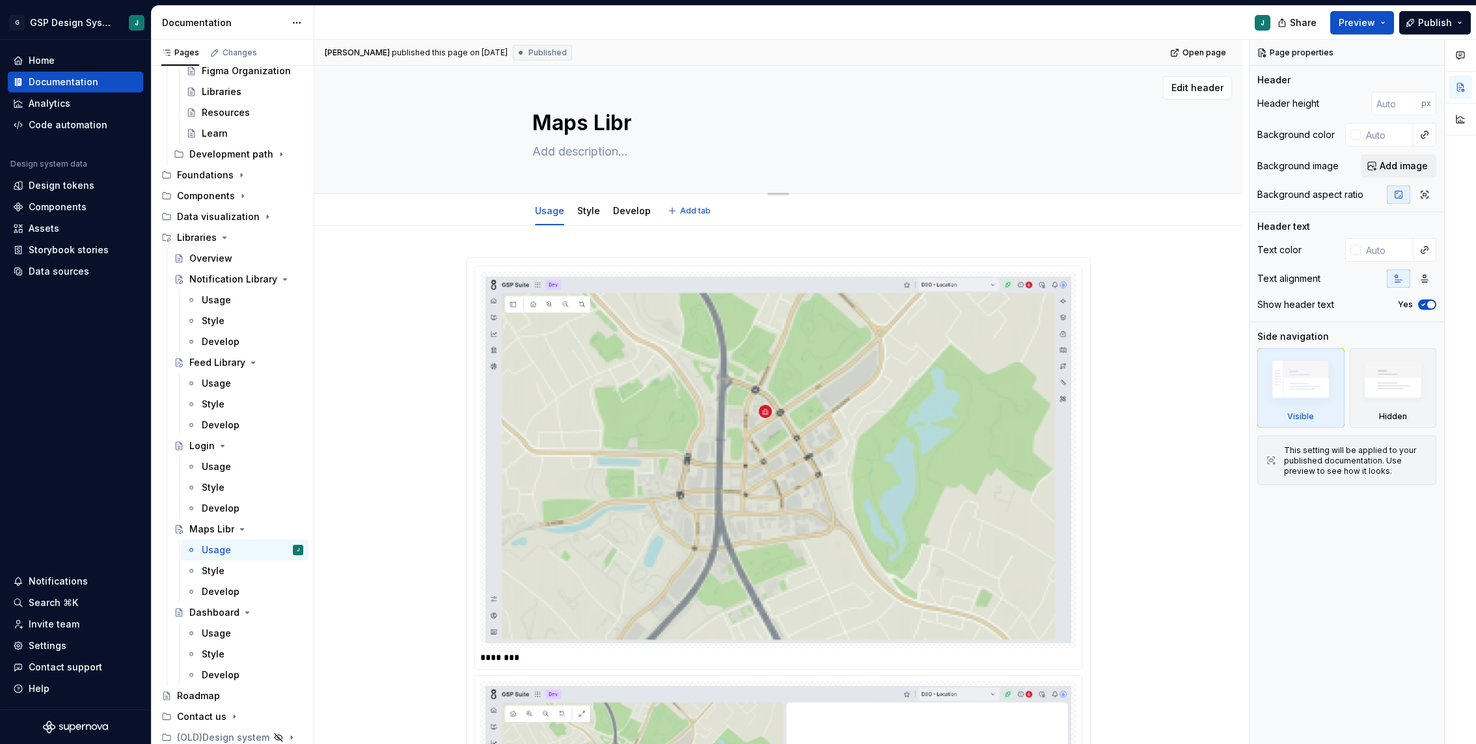
type textarea "Maps Libra"
type textarea "*"
type textarea "Maps Librar"
type textarea "*"
type textarea "Maps Library"
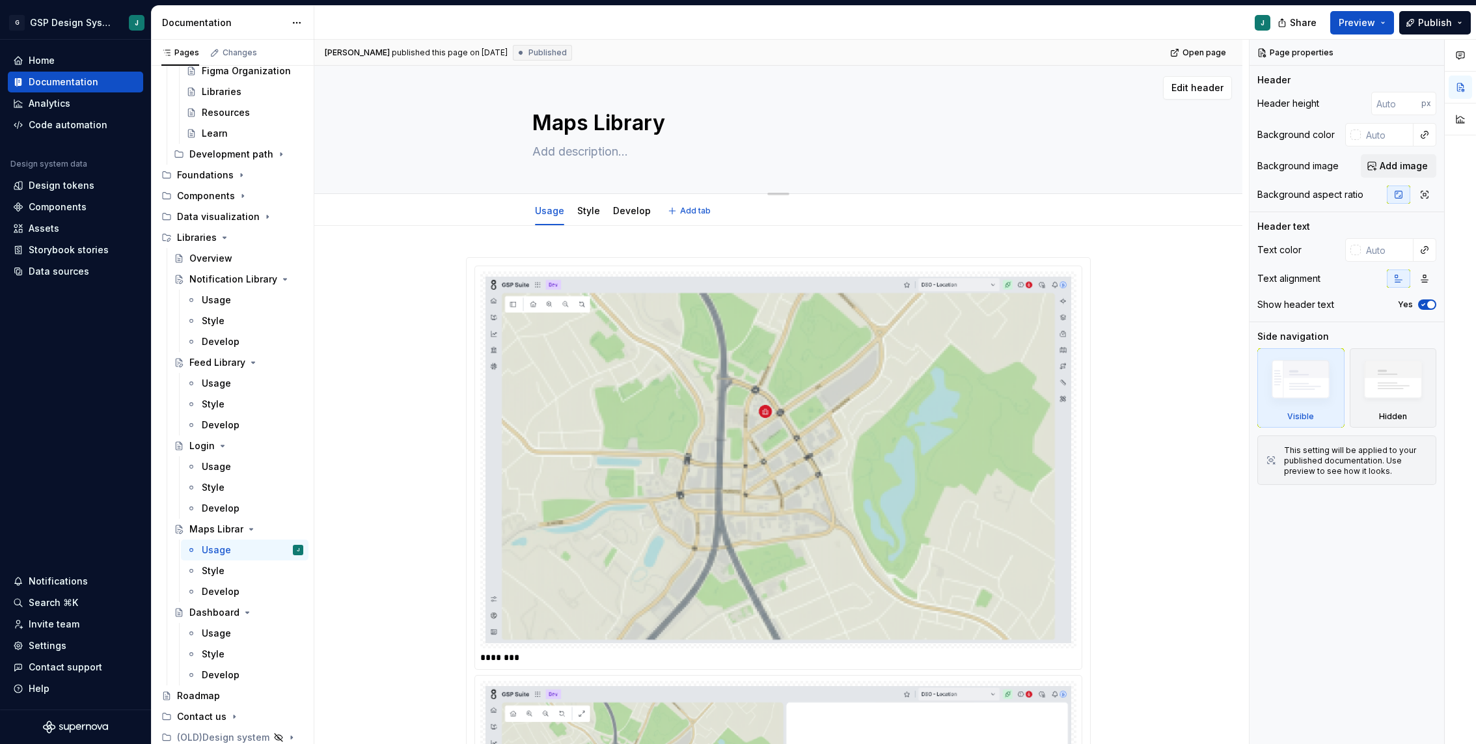
type textarea "*"
type textarea "Maps Library"
type textarea "*"
type textarea "Maps Library"
click at [227, 609] on div "Dashboard" at bounding box center [214, 612] width 50 height 13
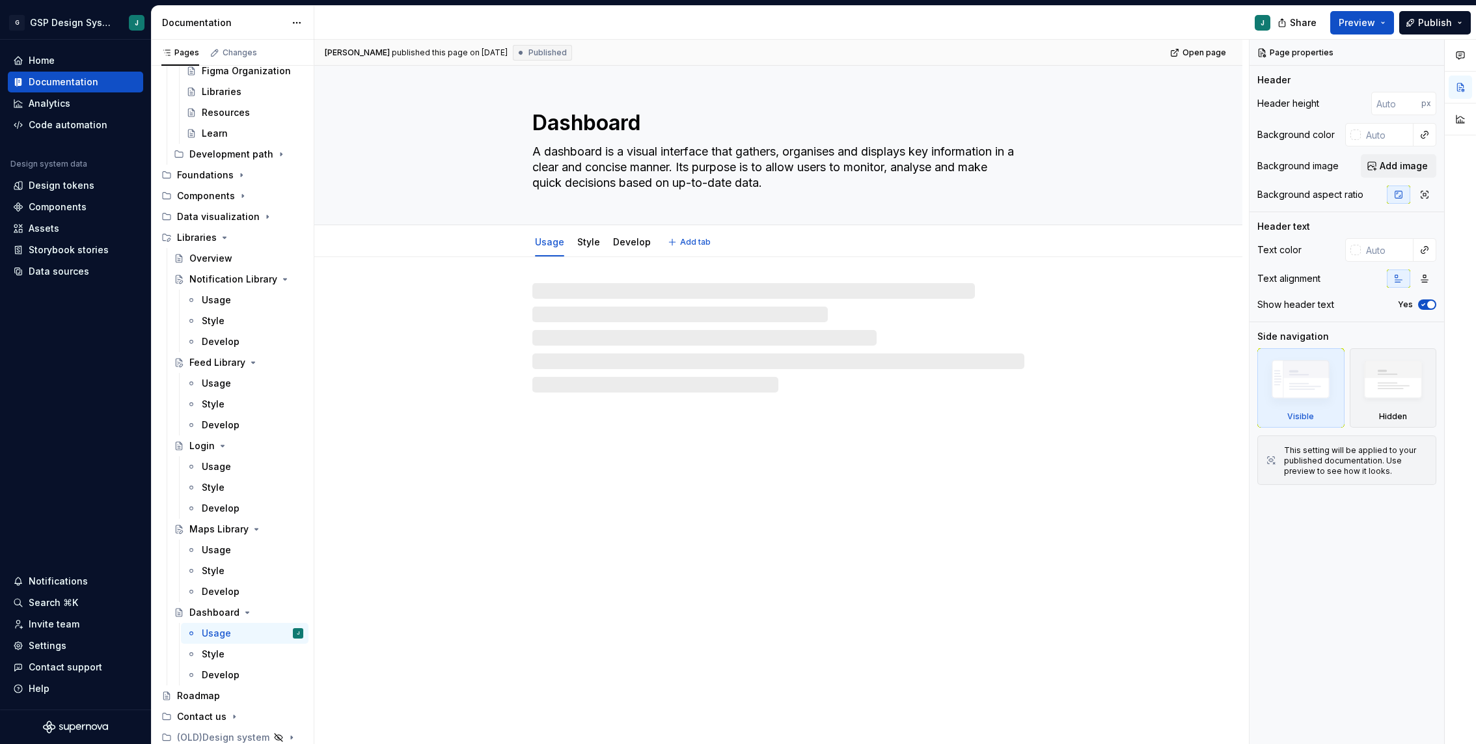
click at [698, 101] on div "Dashboard A dashboard is a visual interface that gathers, organises and display…" at bounding box center [778, 145] width 492 height 159
click at [667, 118] on textarea "Dashboard" at bounding box center [776, 122] width 492 height 31
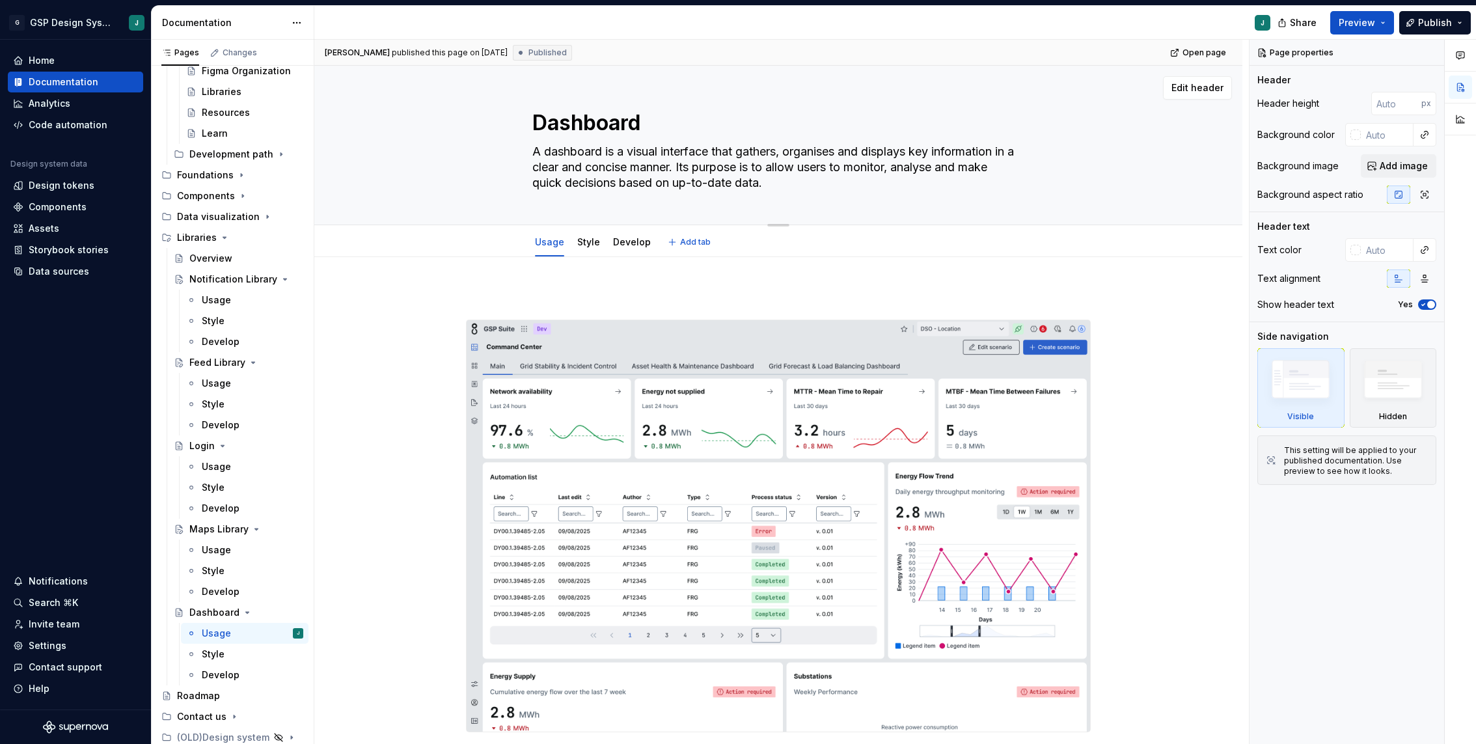
type textarea "*"
type textarea "Dashboard"
type textarea "*"
type textarea "Dashboard L"
type textarea "*"
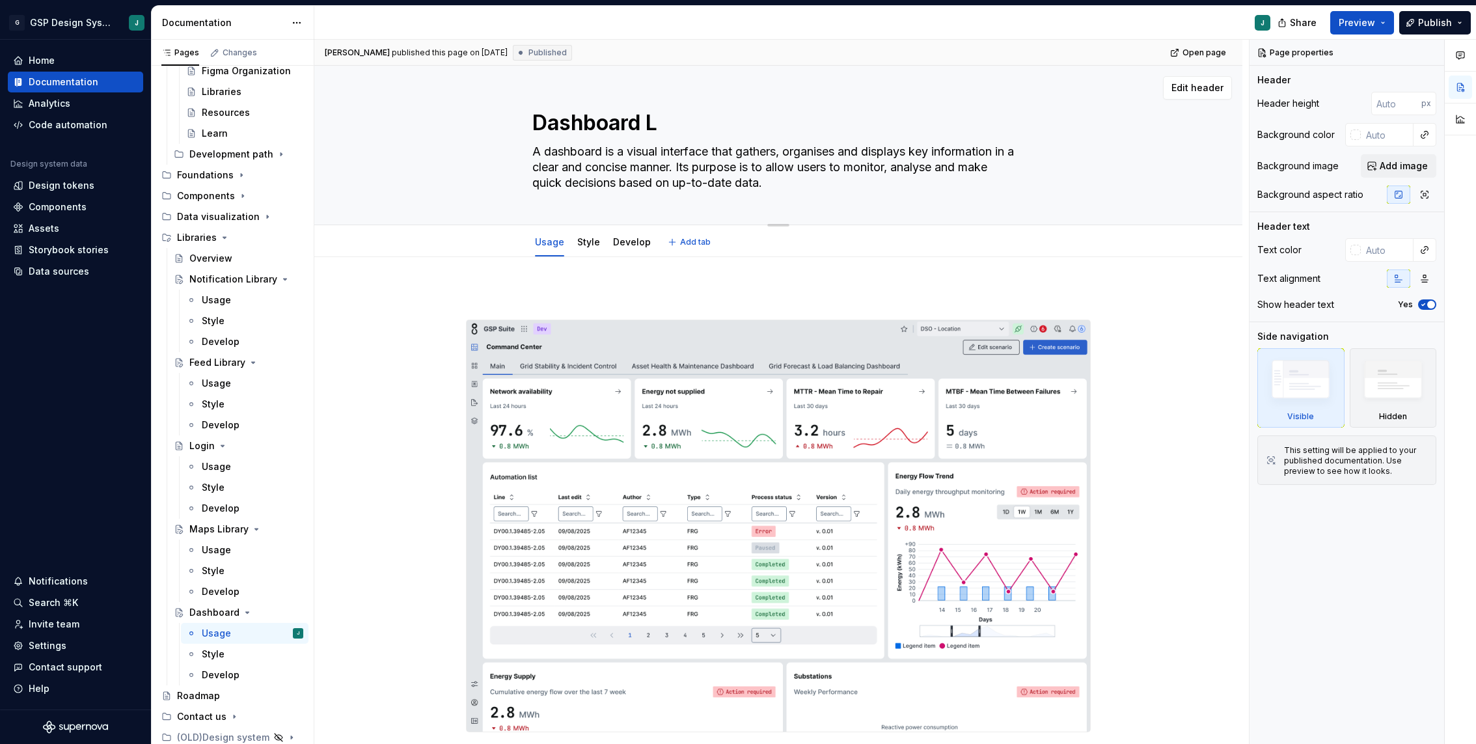
type textarea "Dashboard Li"
type textarea "*"
type textarea "Dashboard Lib"
type textarea "*"
type textarea "Dashboard Libr"
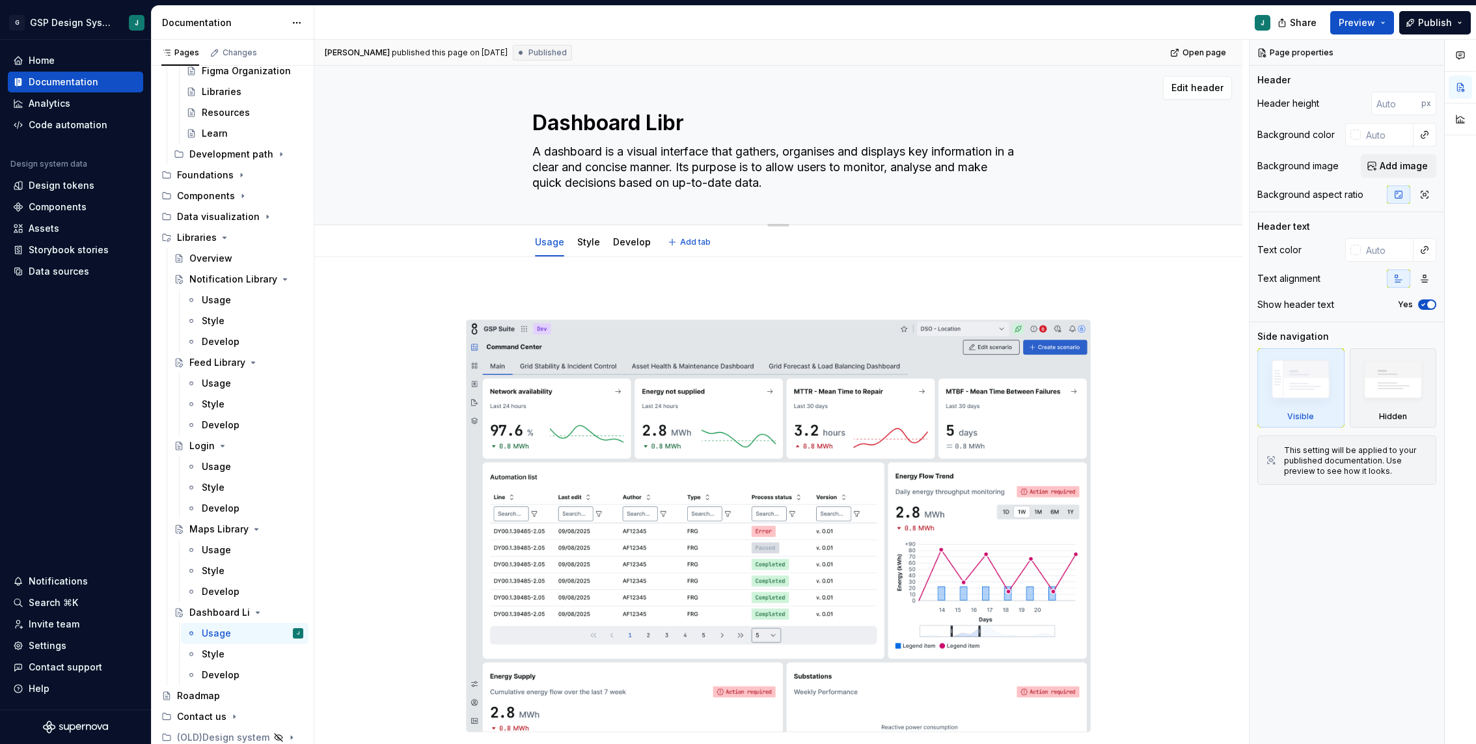
type textarea "*"
type textarea "Dashboard Libra"
type textarea "*"
type textarea "Dashboard Librar"
type textarea "*"
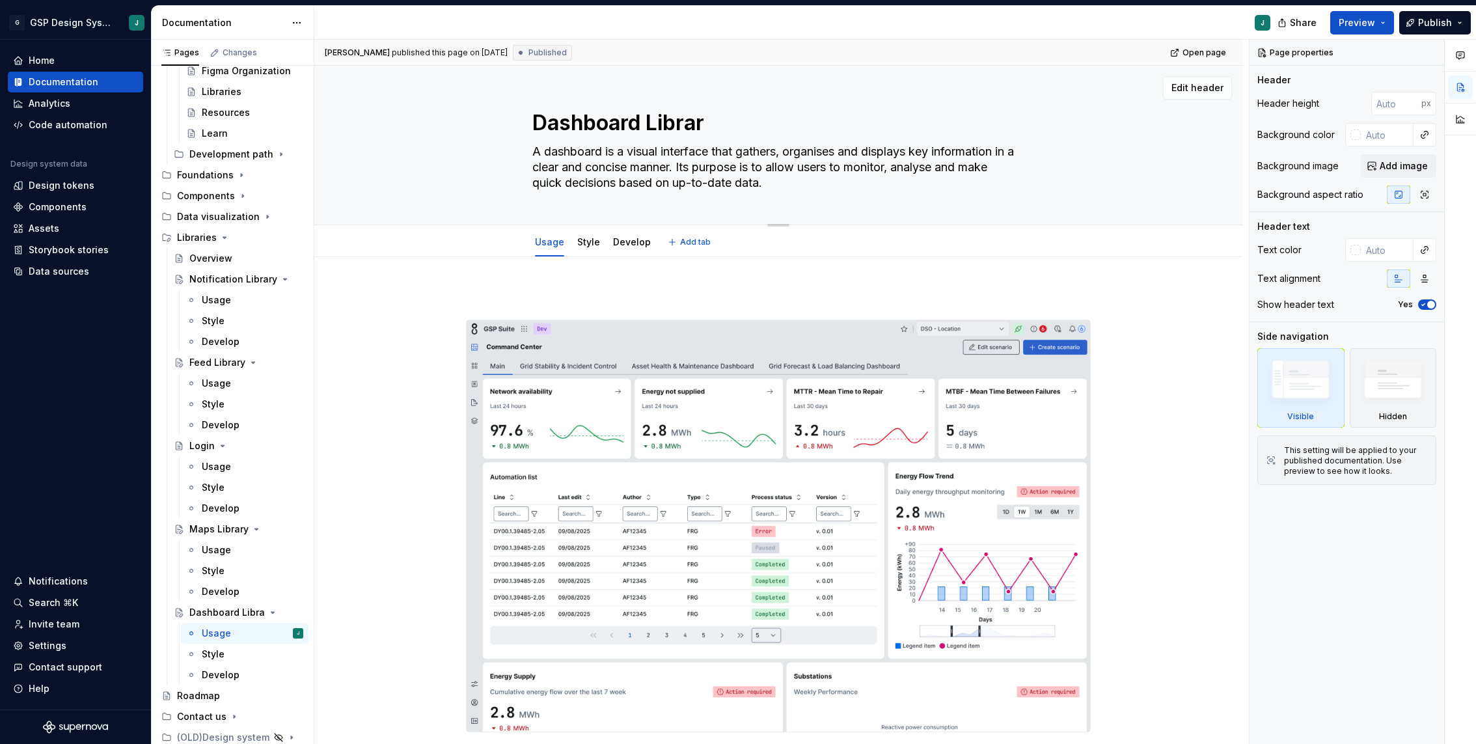
type textarea "Dashboard Library"
type textarea "*"
type textarea "Dashboard Library"
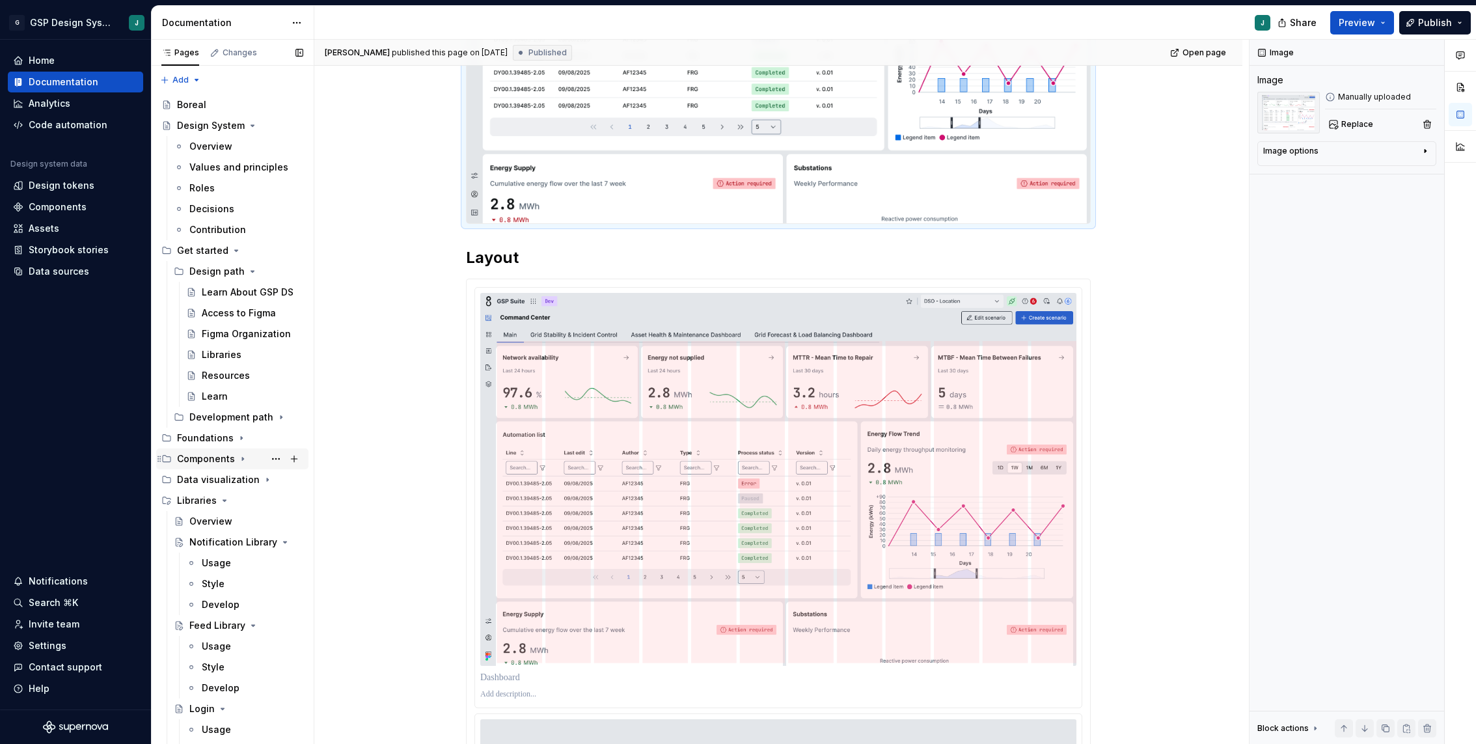
click at [207, 454] on div "Components" at bounding box center [206, 458] width 58 height 13
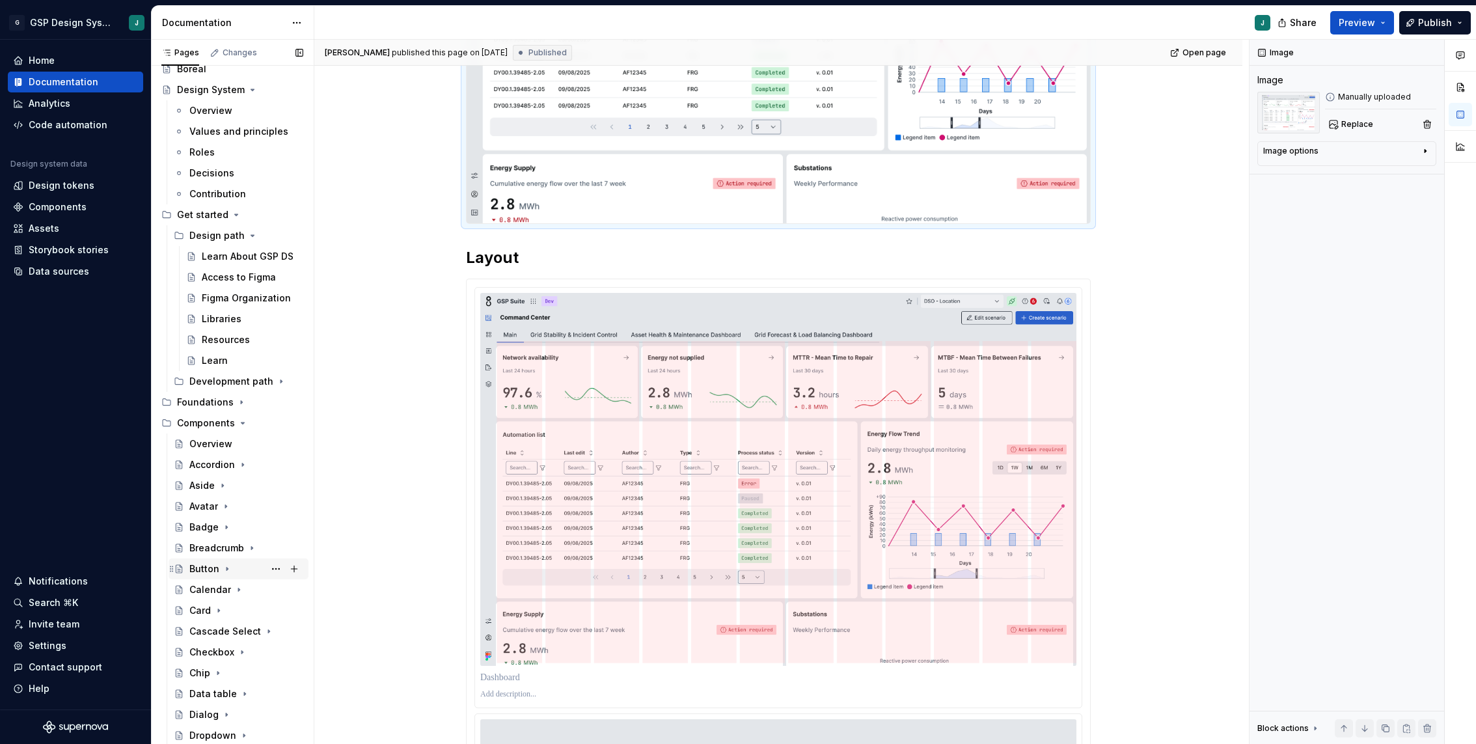
click at [202, 567] on div "Button" at bounding box center [204, 568] width 30 height 13
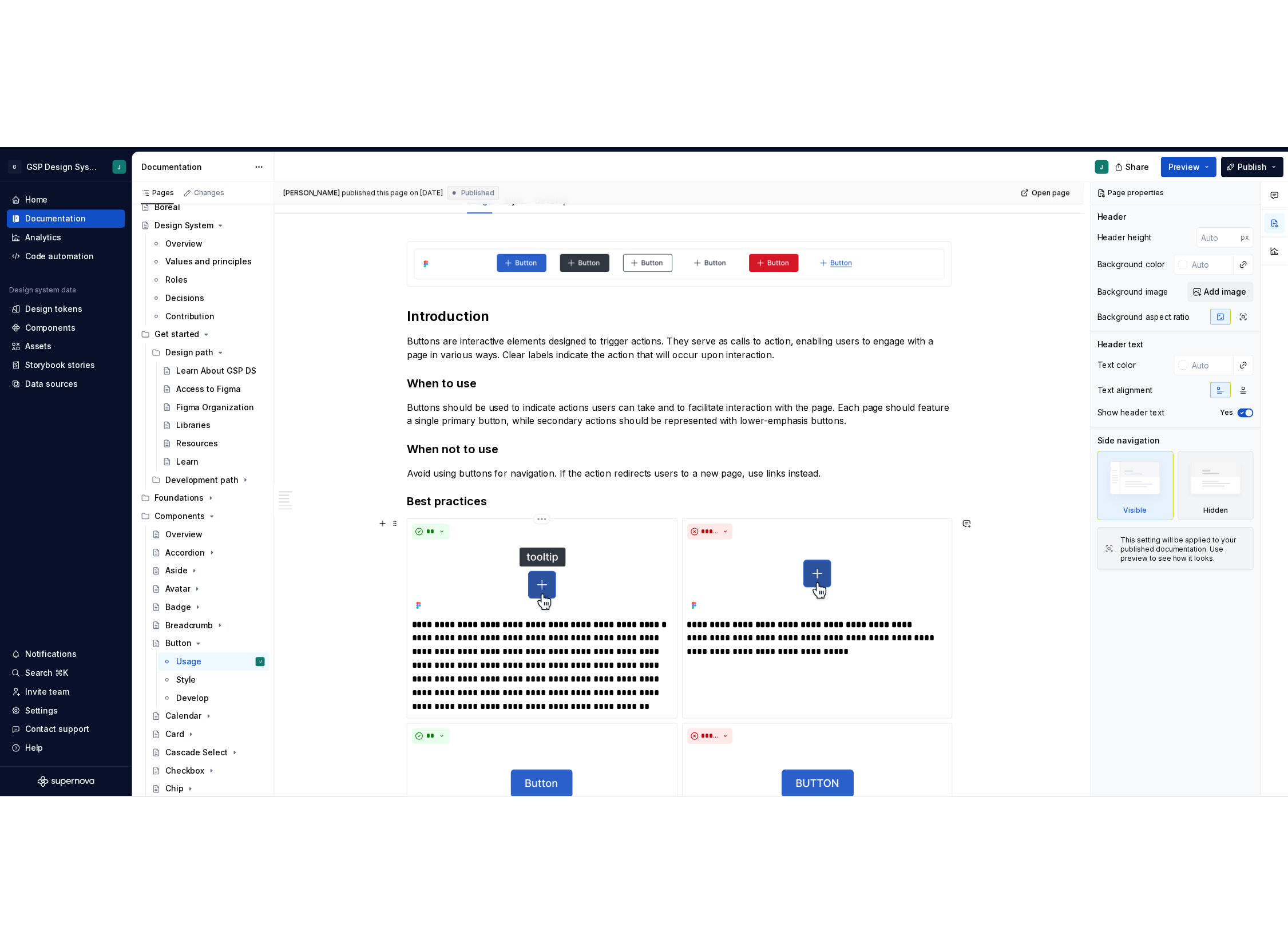
scroll to position [149, 0]
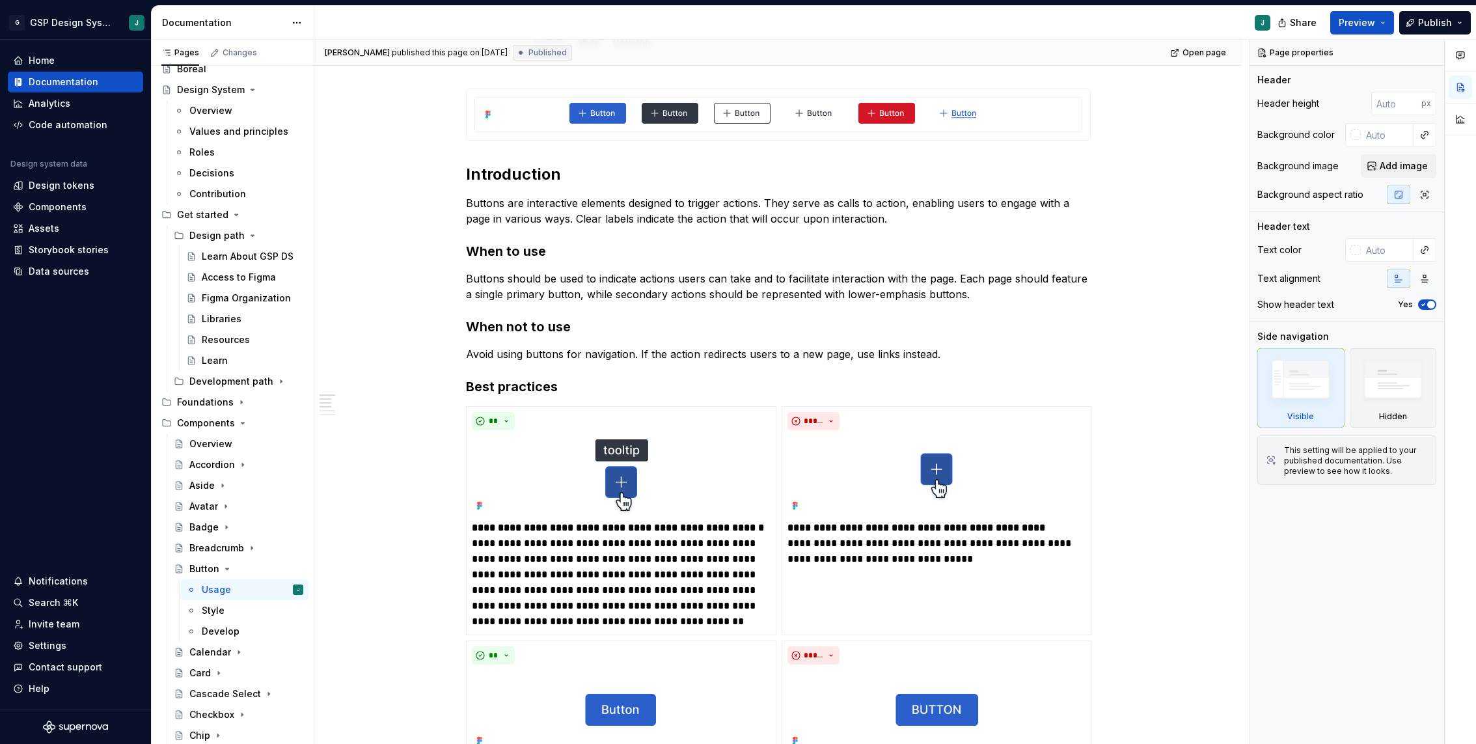
drag, startPoint x: 536, startPoint y: 122, endPoint x: 835, endPoint y: 9, distance: 318.9
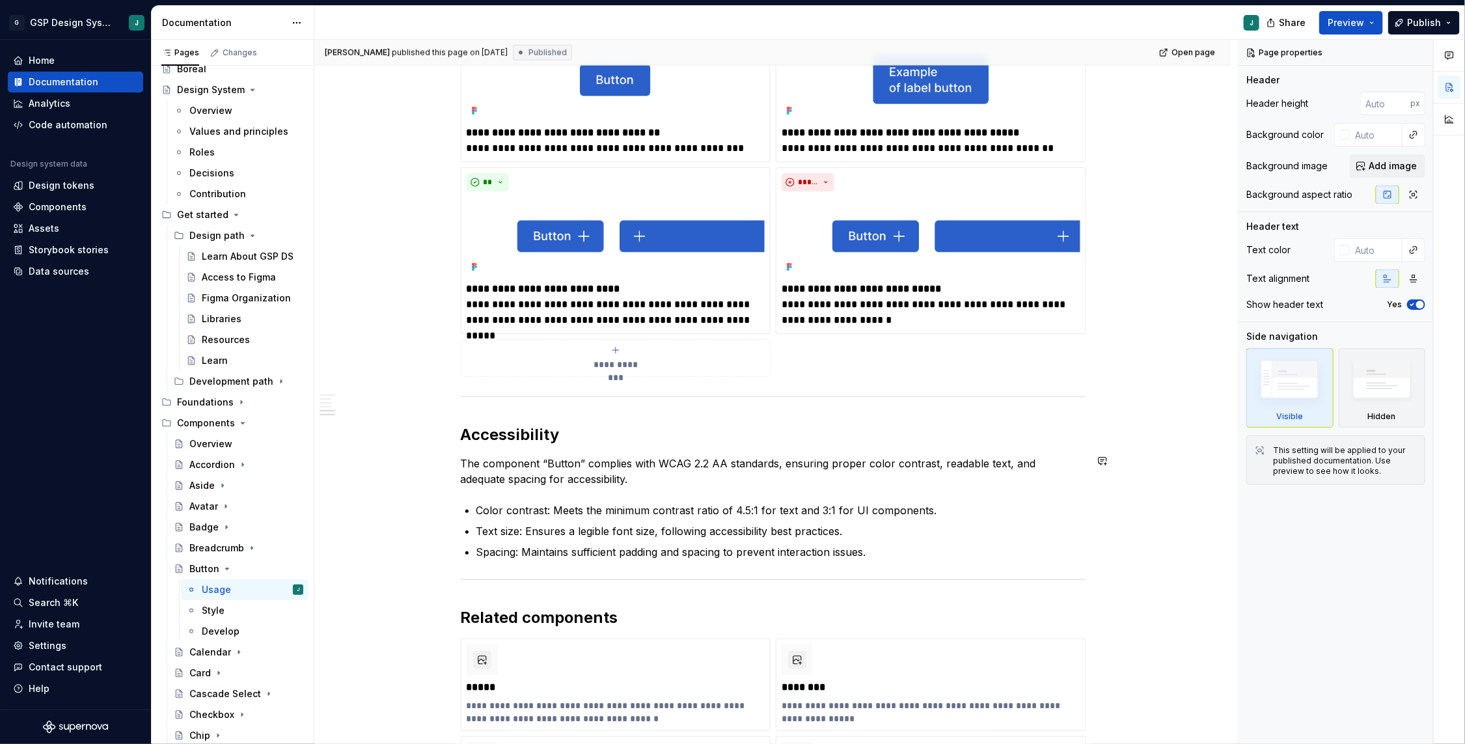
scroll to position [973, 0]
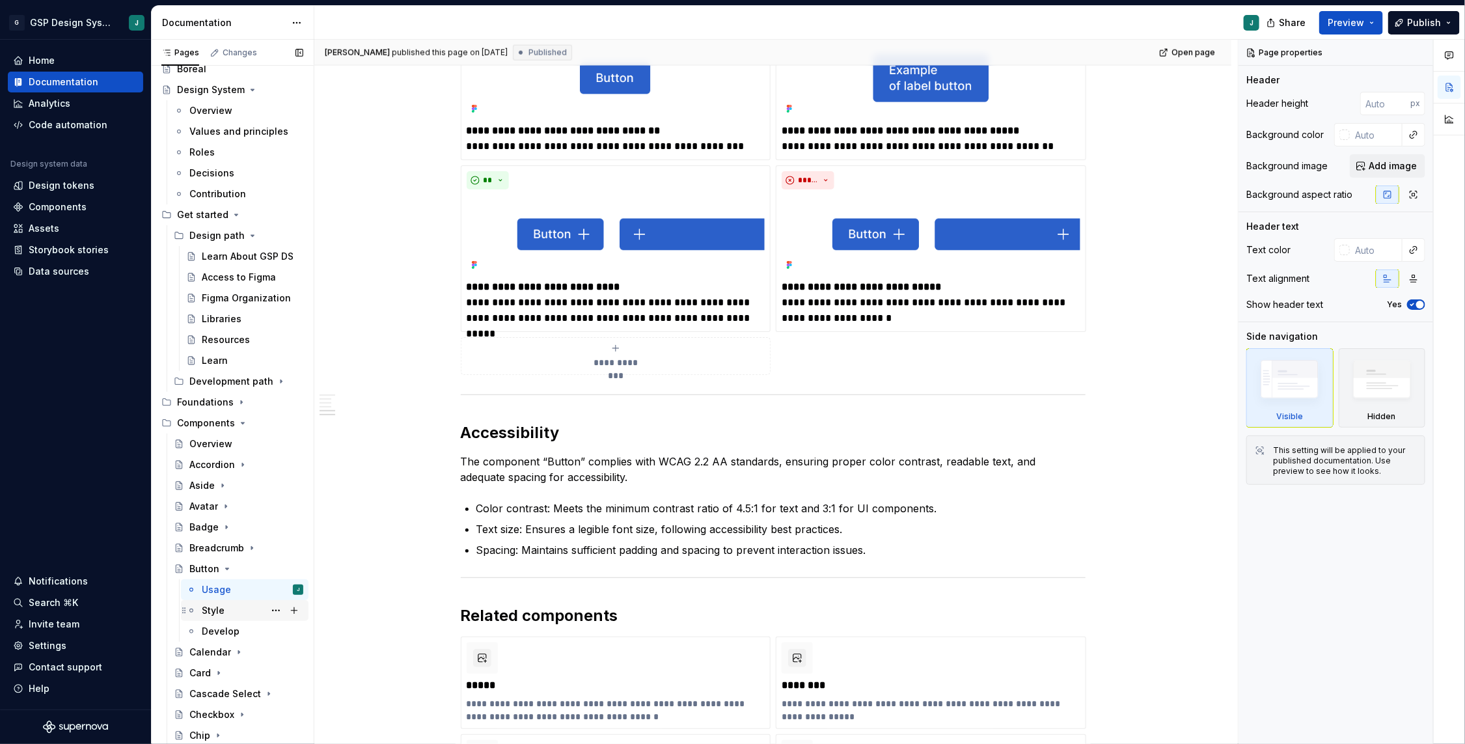
click at [234, 609] on div "Style" at bounding box center [253, 610] width 102 height 18
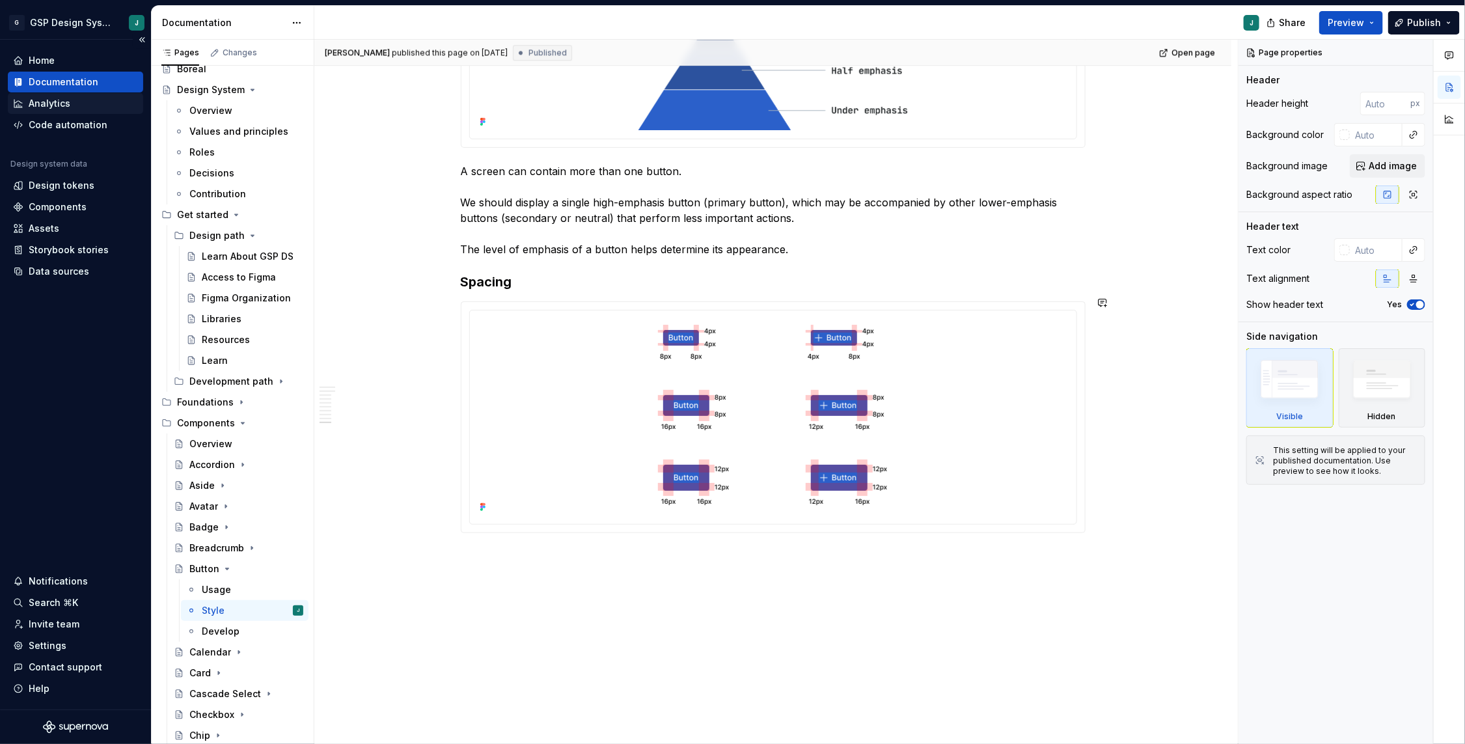
scroll to position [1966, 0]
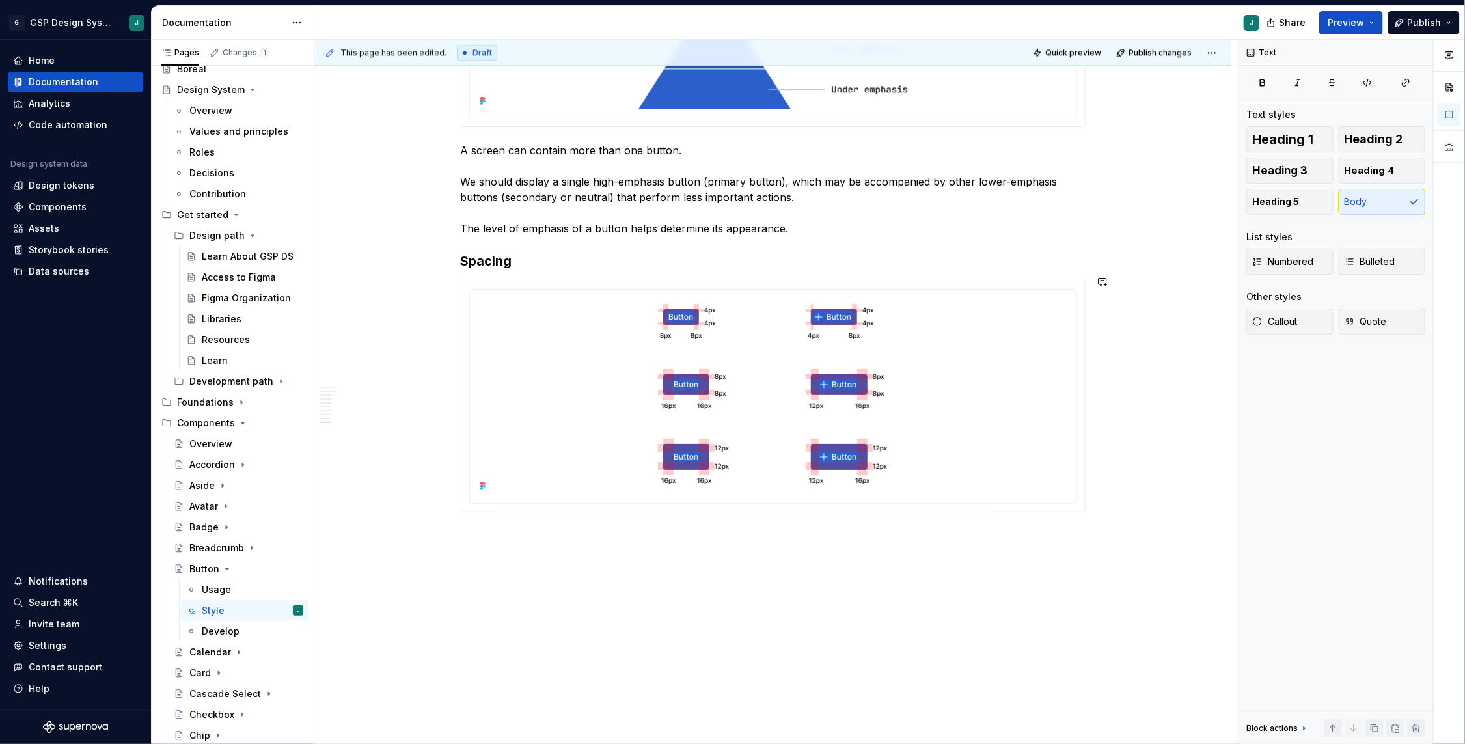
type textarea "*"
